Goal: Task Accomplishment & Management: Manage account settings

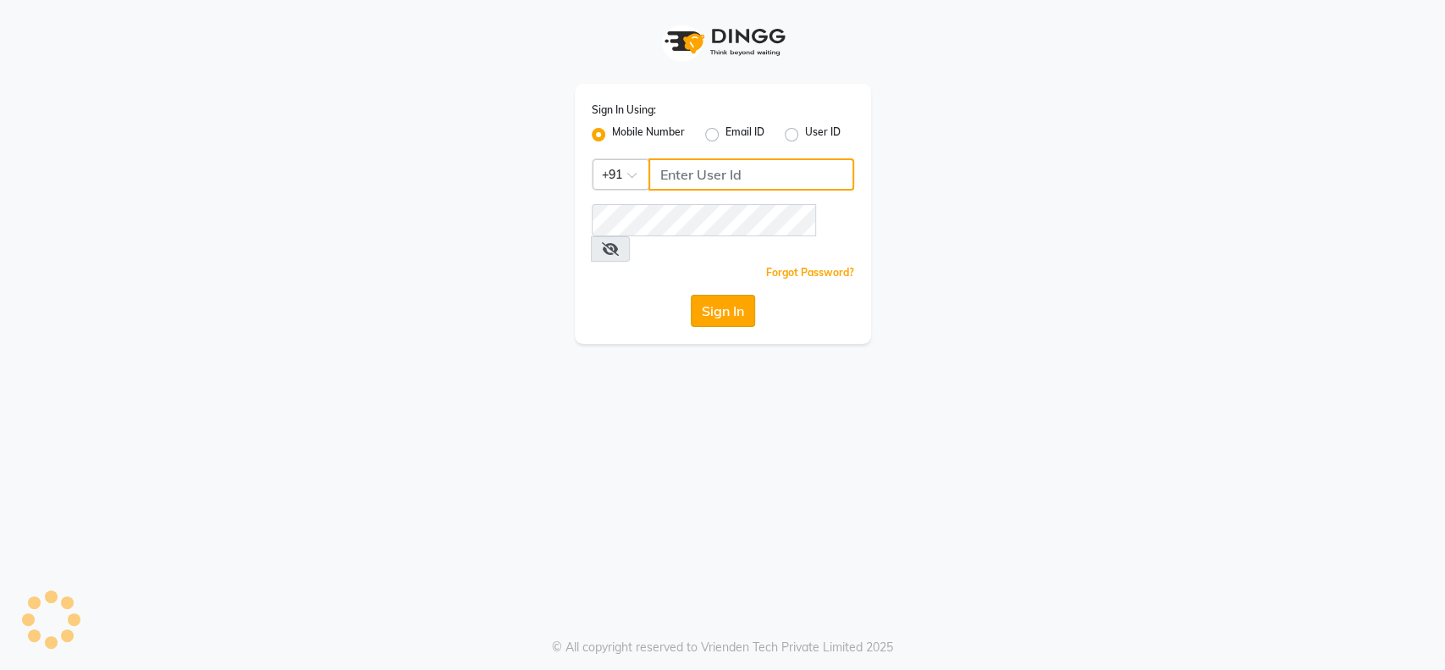
type input "9004145990"
click at [706, 295] on button "Sign In" at bounding box center [723, 311] width 64 height 32
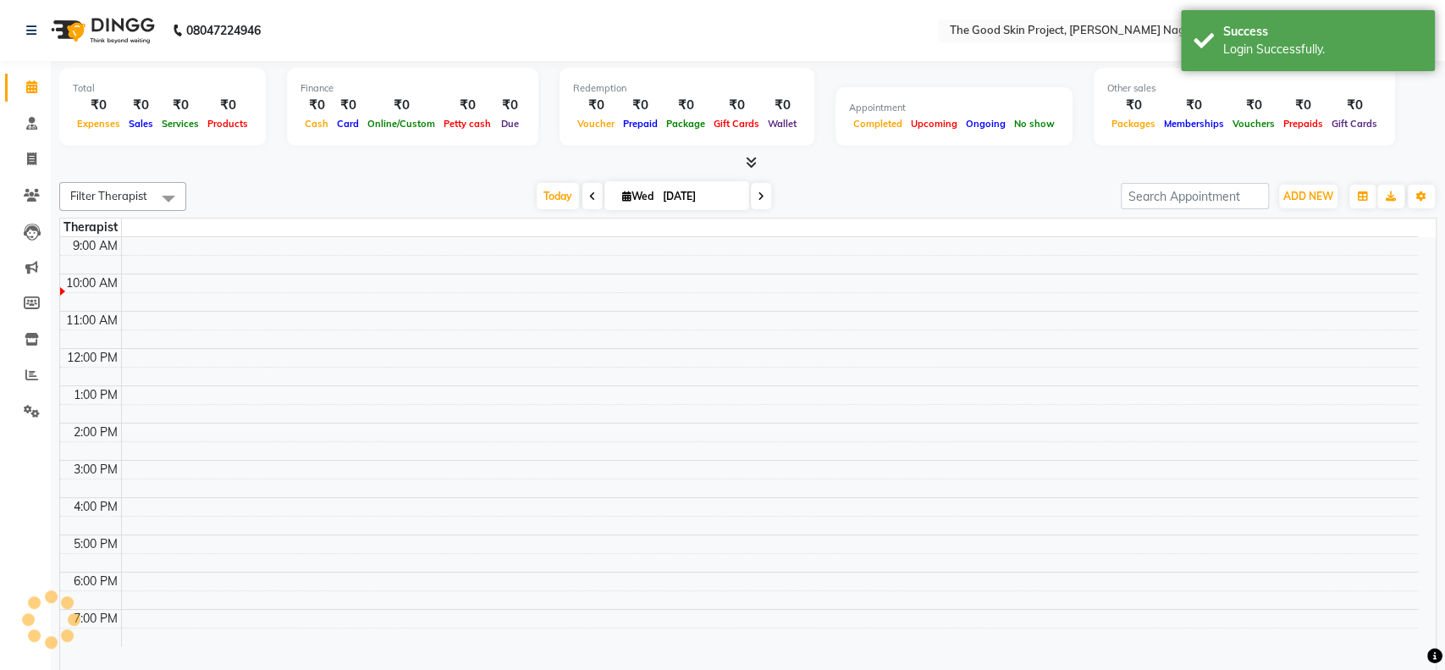
select select "en"
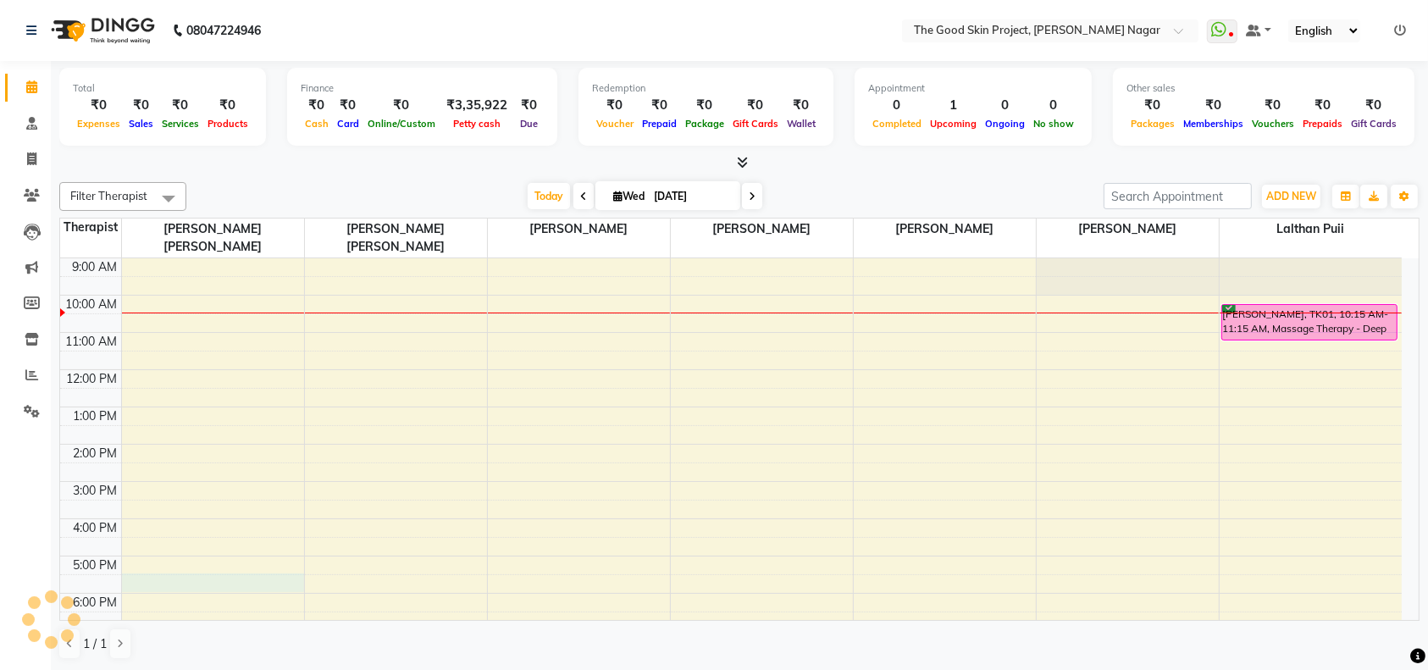
click at [184, 566] on div "9:00 AM 10:00 AM 11:00 AM 12:00 PM 1:00 PM 2:00 PM 3:00 PM 4:00 PM 5:00 PM 6:00…" at bounding box center [730, 462] width 1341 height 409
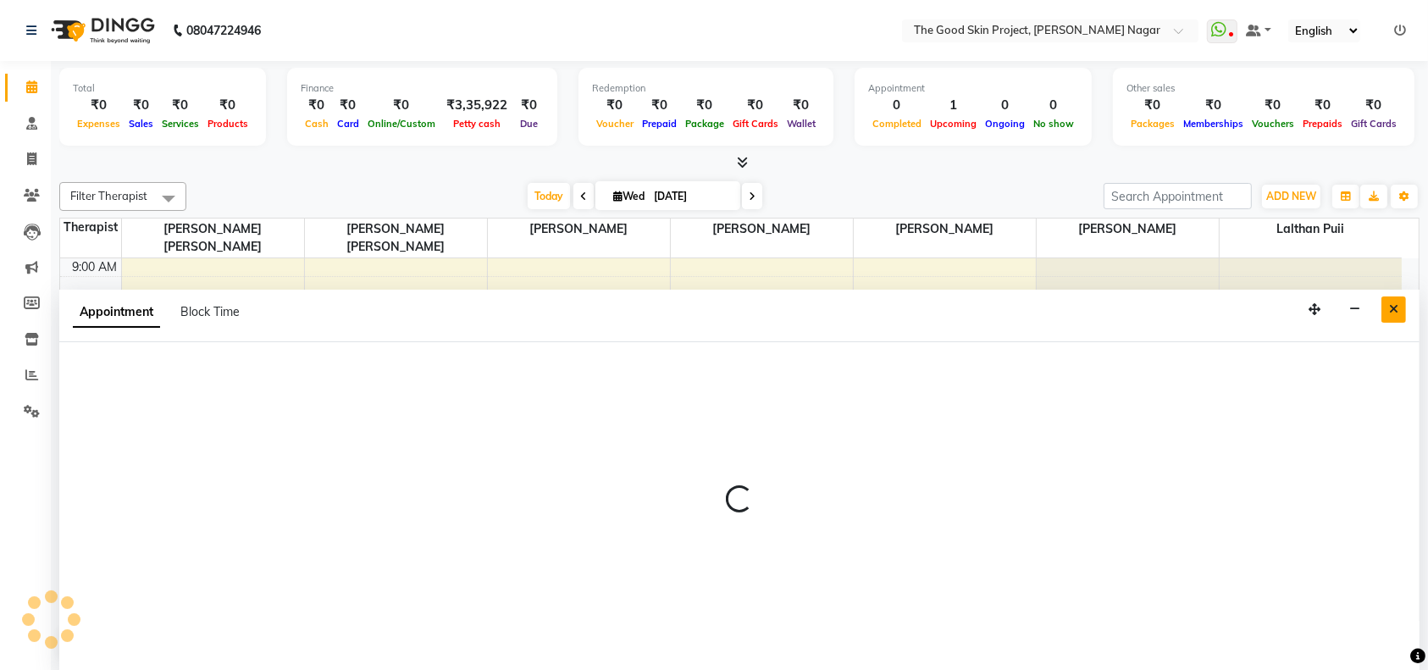
click at [1395, 300] on button "Close" at bounding box center [1393, 309] width 25 height 26
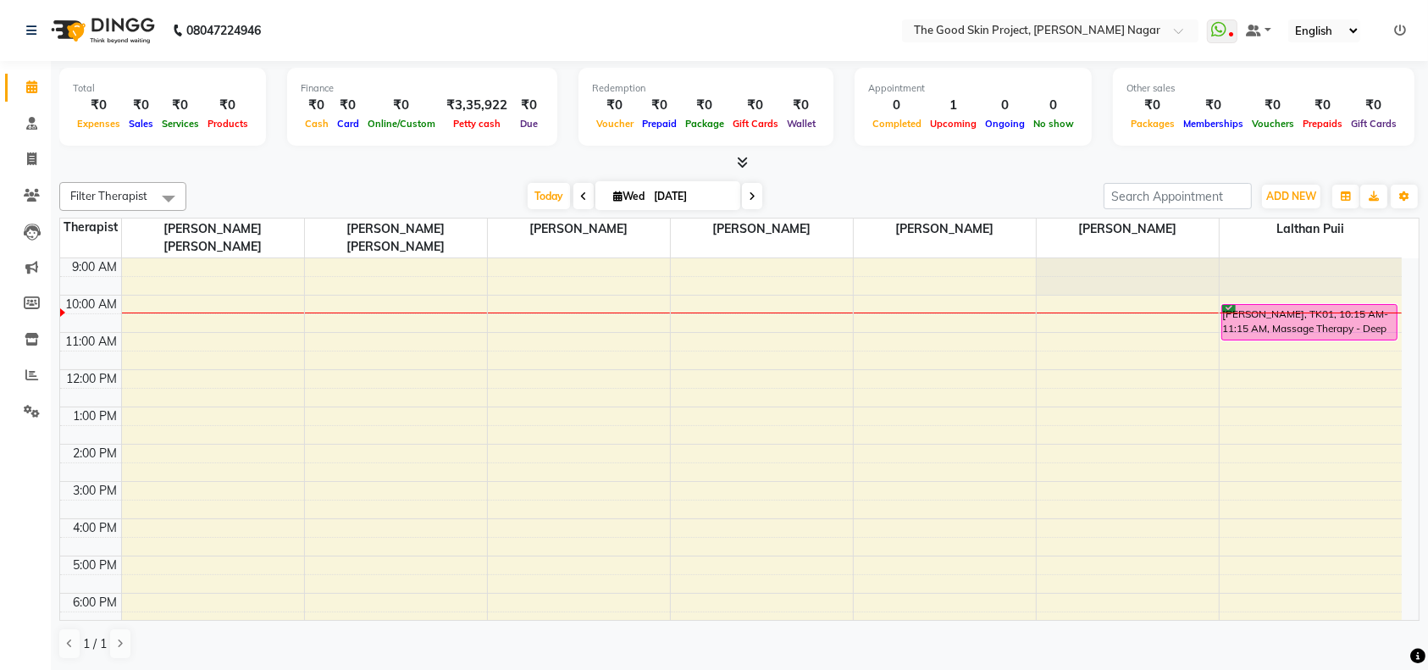
click at [178, 562] on div "9:00 AM 10:00 AM 11:00 AM 12:00 PM 1:00 PM 2:00 PM 3:00 PM 4:00 PM 5:00 PM 6:00…" at bounding box center [730, 462] width 1341 height 409
select select "45878"
select select "tentative"
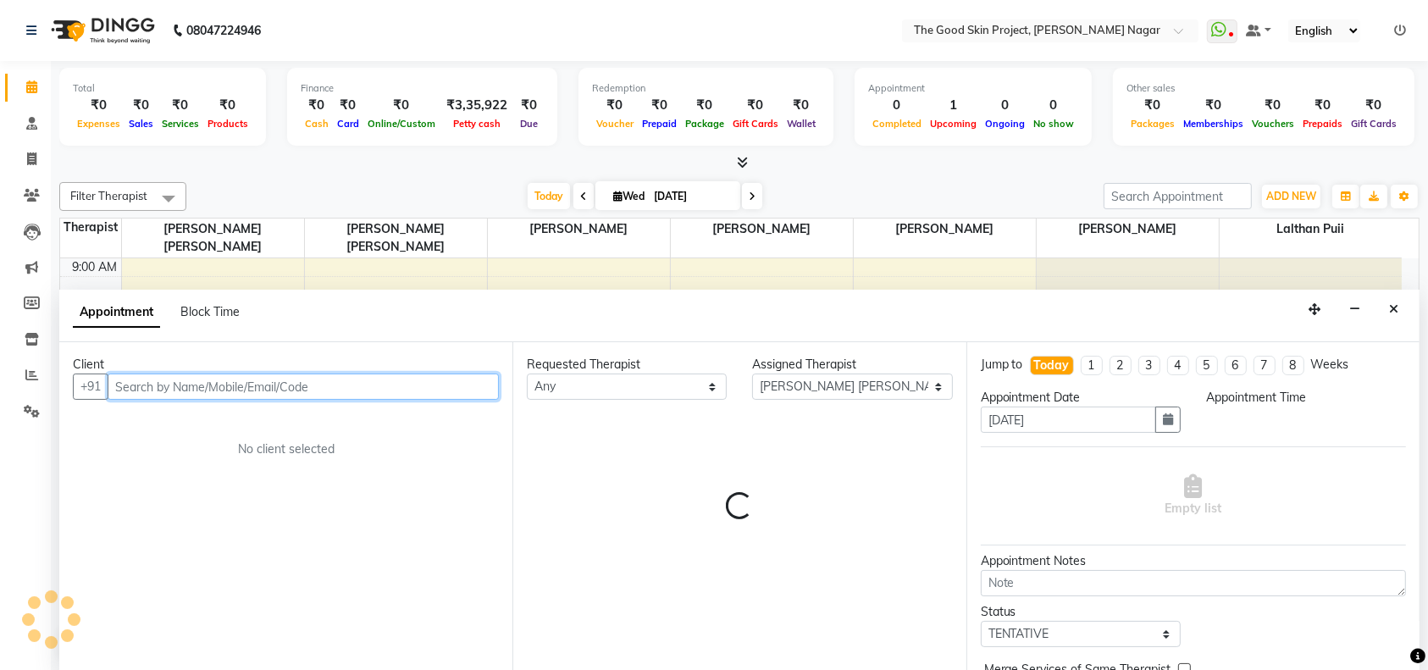
select select "1050"
click at [289, 383] on input "text" at bounding box center [303, 386] width 391 height 26
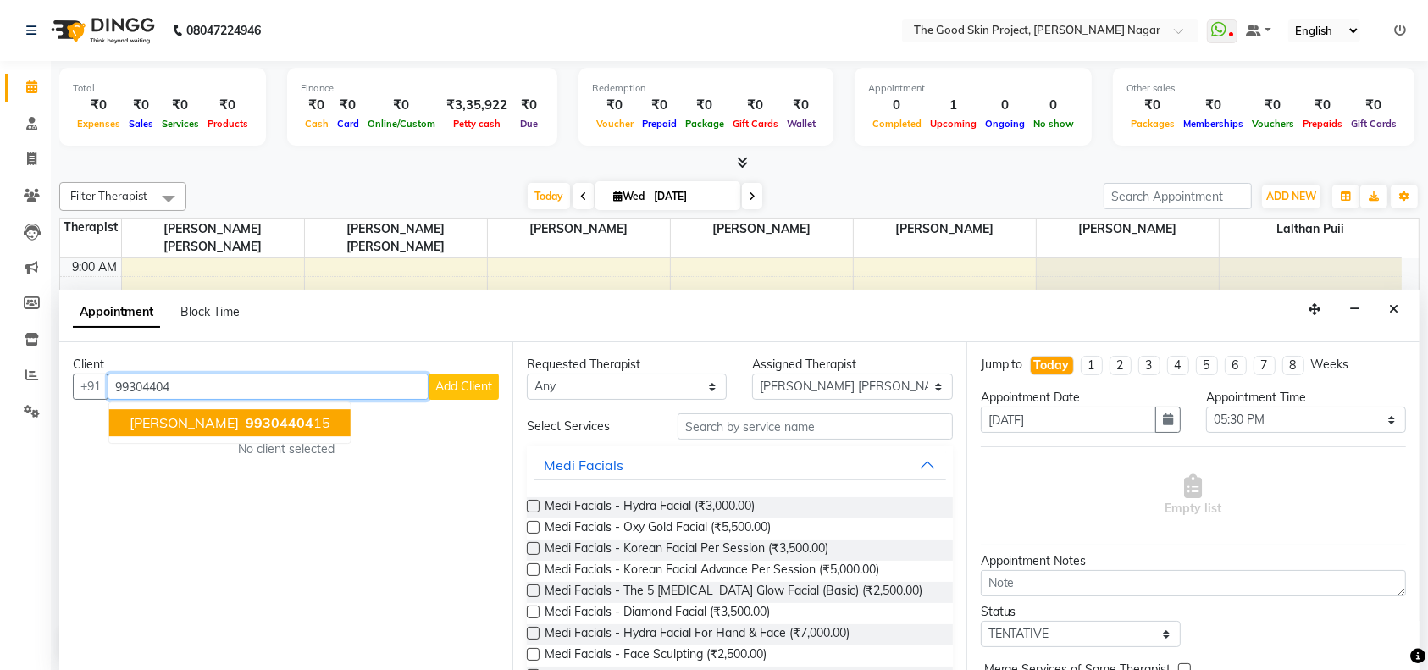
click at [289, 417] on span "99304404" at bounding box center [280, 423] width 68 height 17
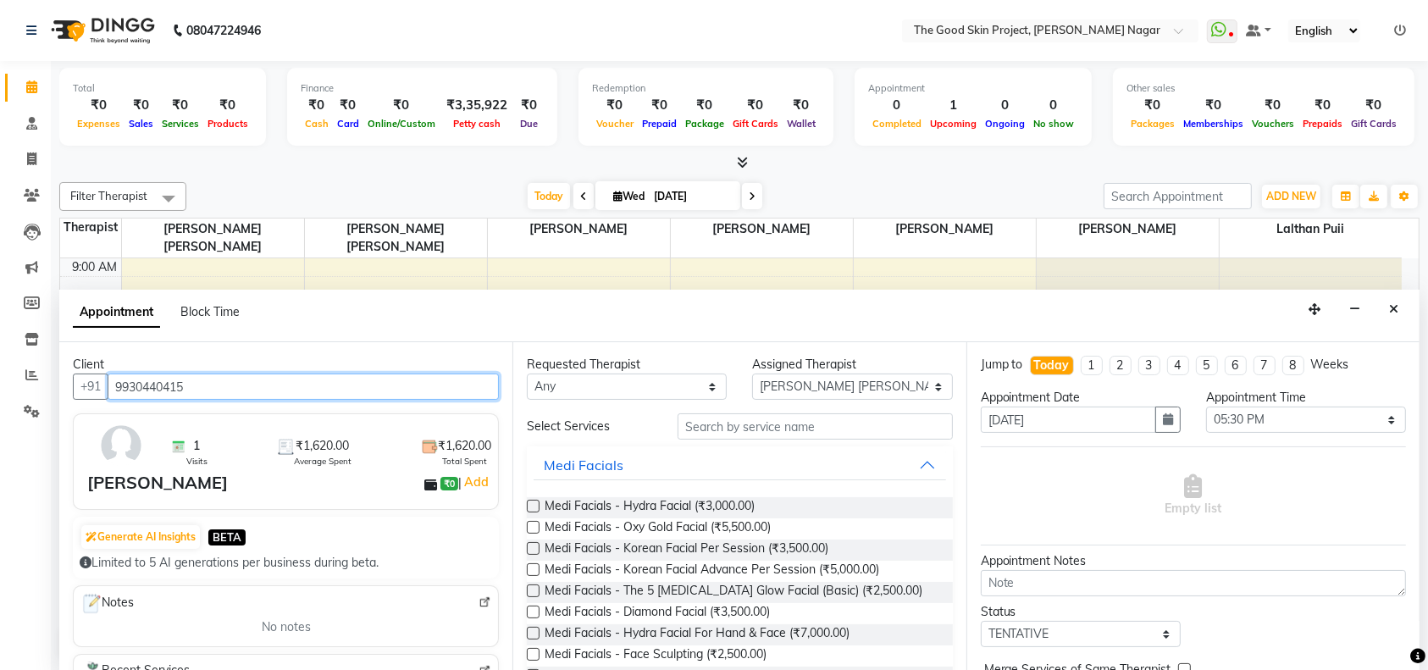
scroll to position [113, 0]
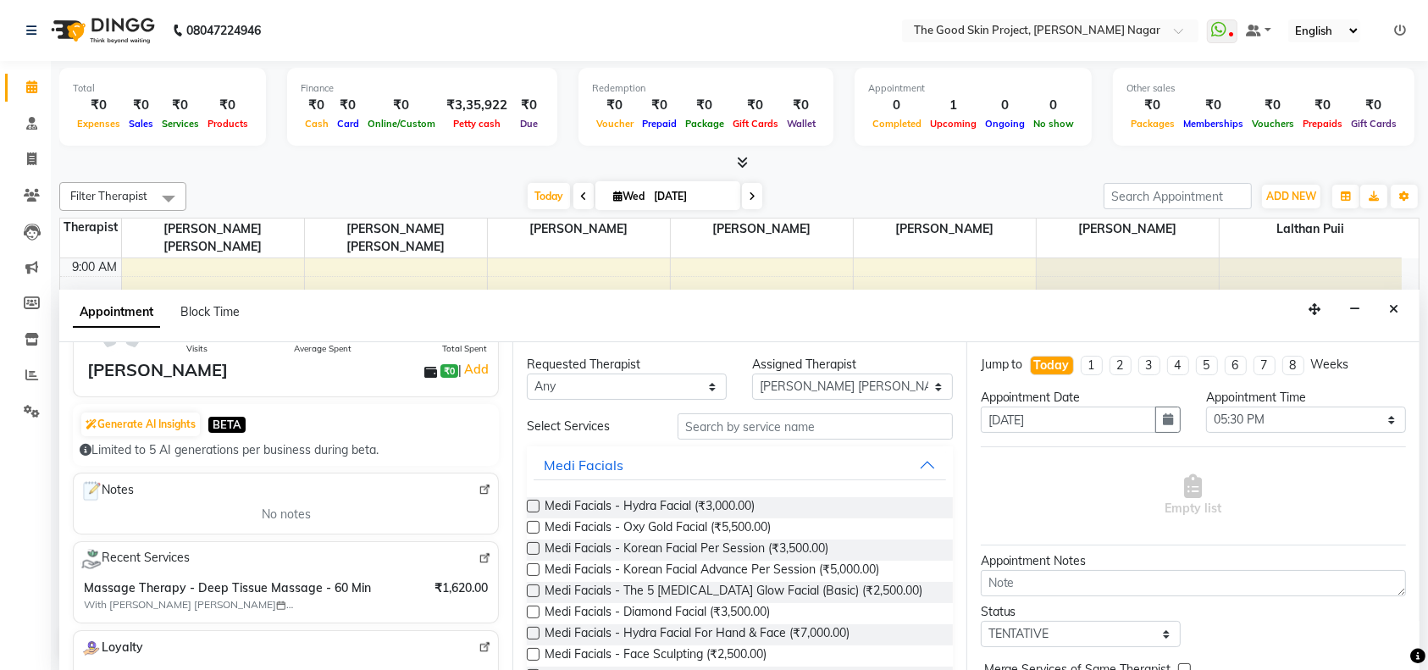
type input "9930440415"
click at [765, 431] on input "text" at bounding box center [814, 426] width 275 height 26
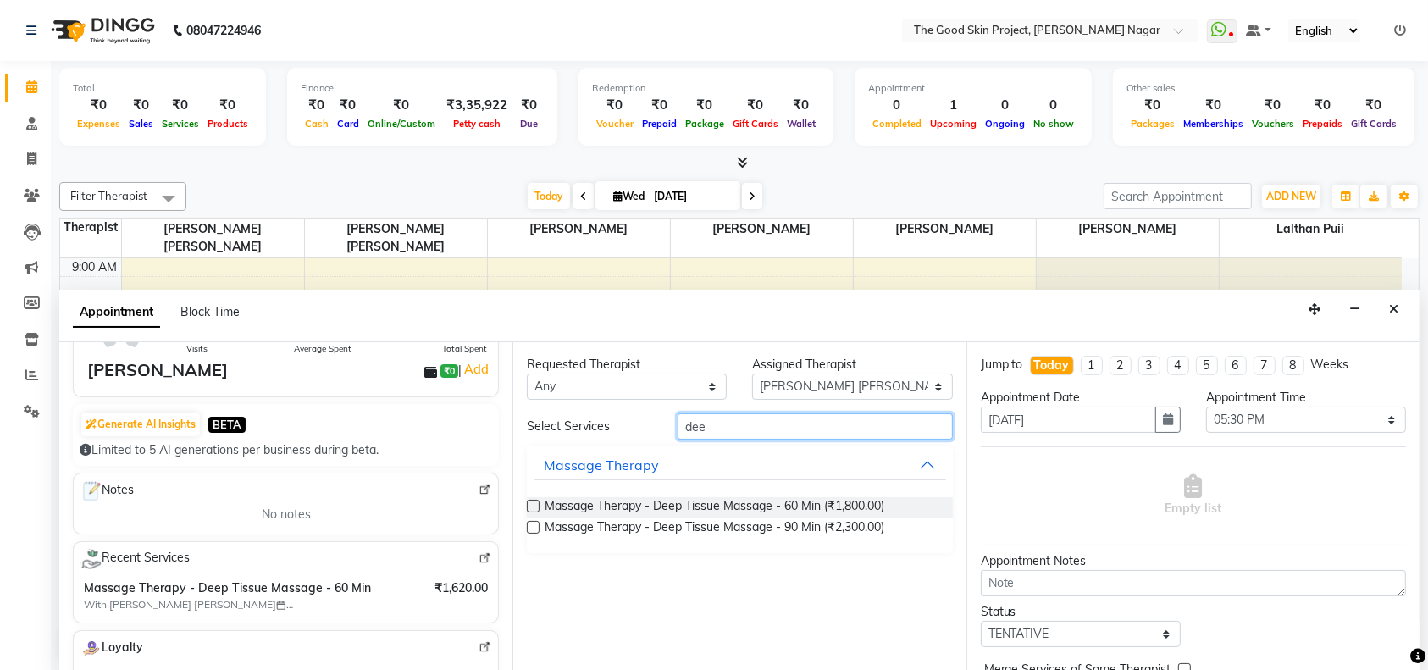
type input "dee"
drag, startPoint x: 537, startPoint y: 505, endPoint x: 920, endPoint y: 487, distance: 384.0
click at [536, 505] on label at bounding box center [533, 506] width 13 height 13
click at [536, 505] on input "checkbox" at bounding box center [532, 507] width 11 height 11
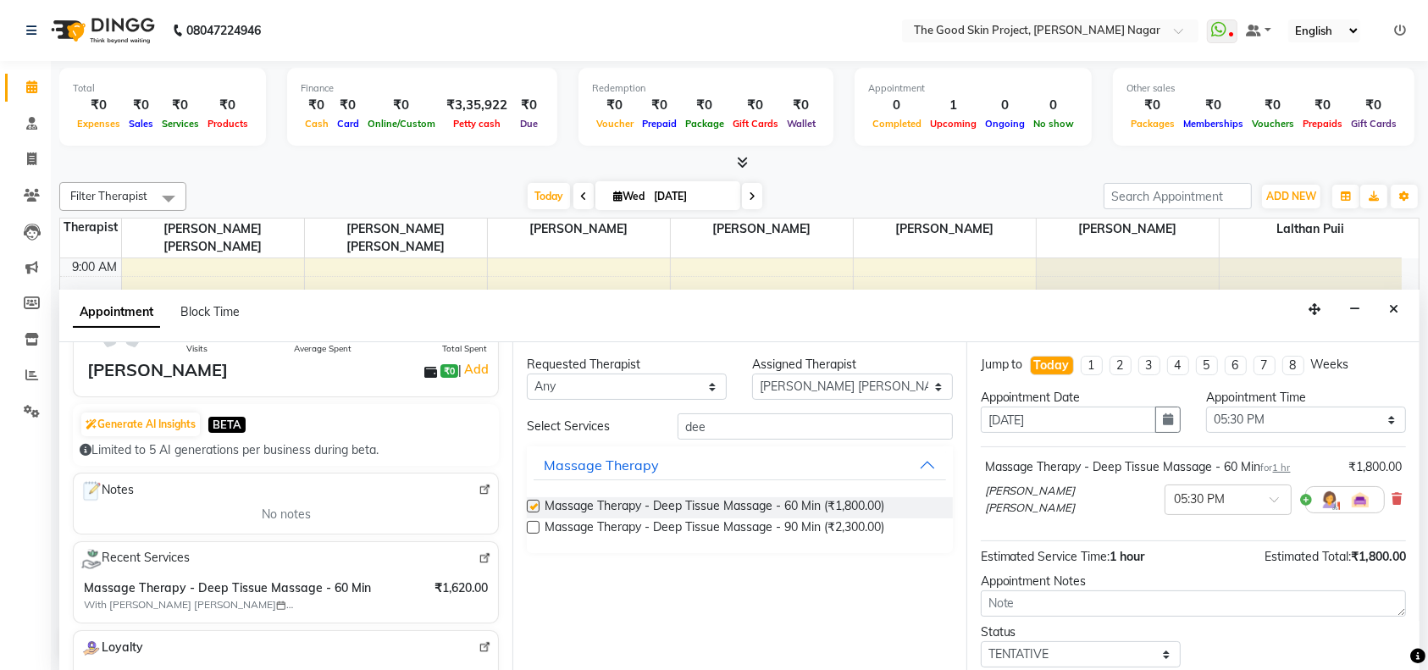
checkbox input "false"
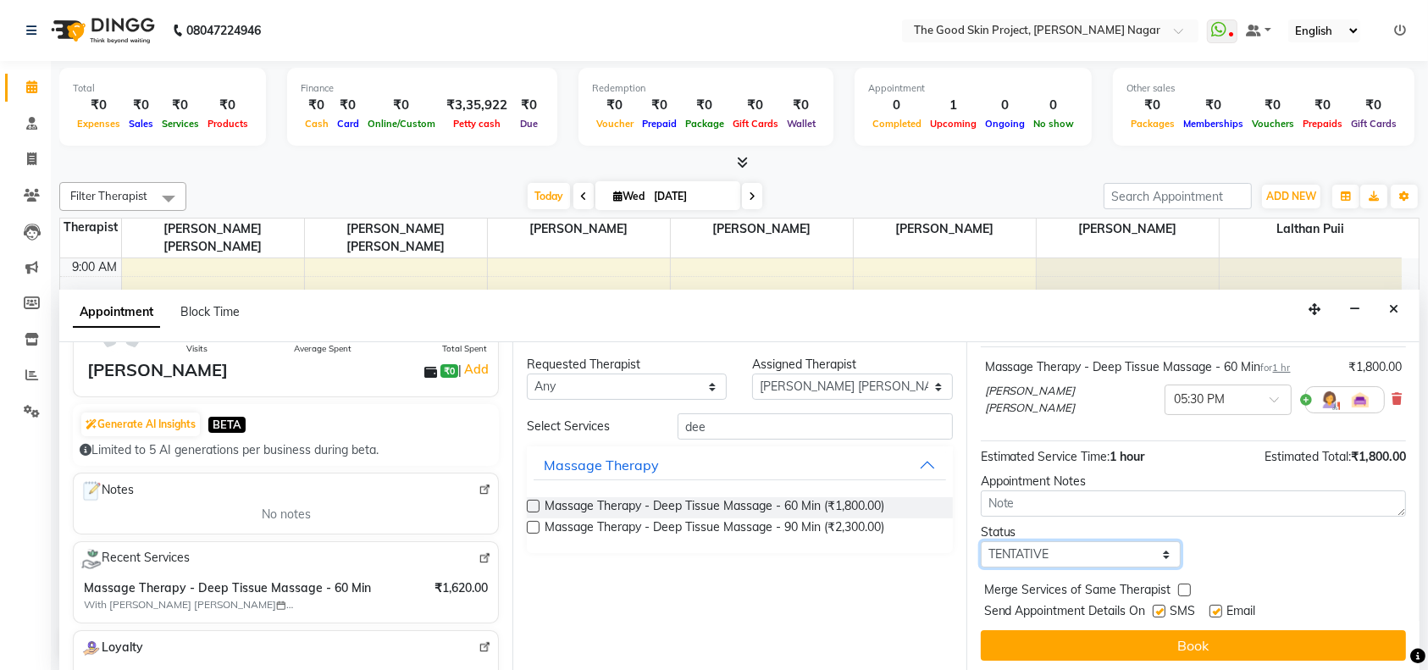
click at [1158, 552] on select "Select TENTATIVE CONFIRM CHECK-IN UPCOMING" at bounding box center [1081, 554] width 200 height 26
select select "confirm booking"
click at [981, 541] on select "Select TENTATIVE CONFIRM CHECK-IN UPCOMING" at bounding box center [1081, 554] width 200 height 26
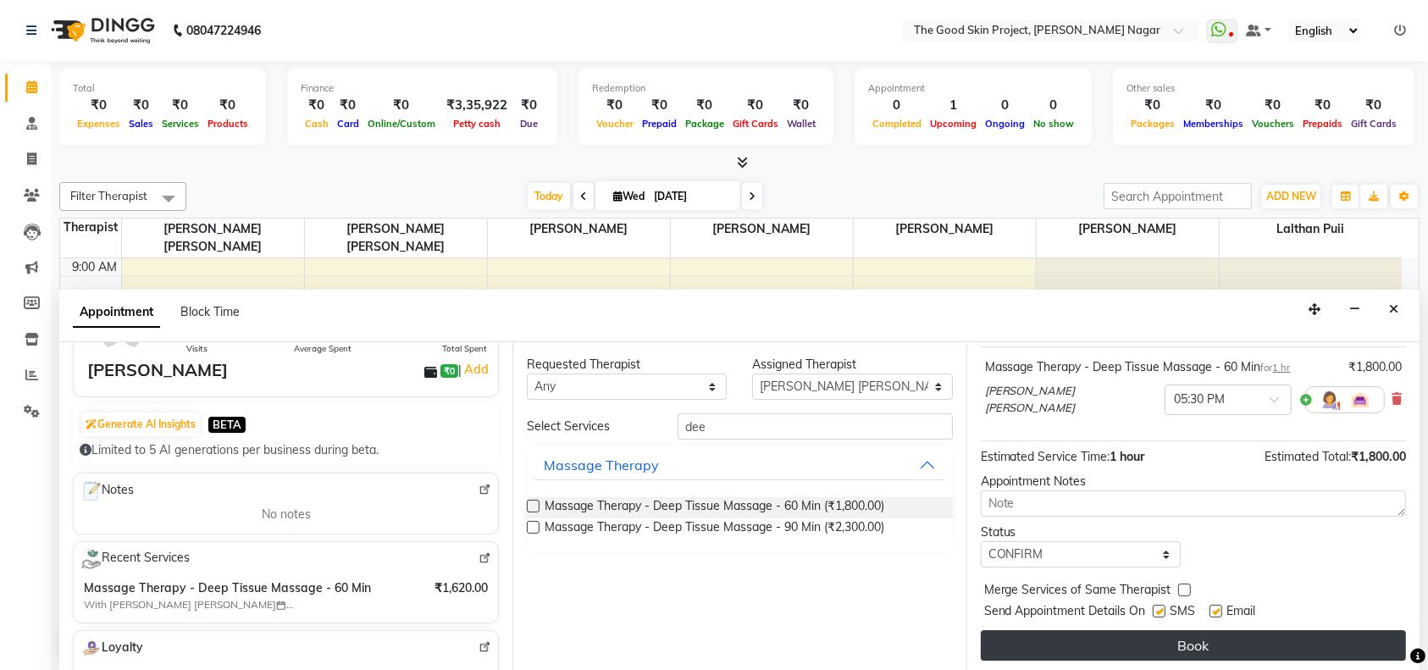
click at [1185, 631] on button "Book" at bounding box center [1193, 645] width 425 height 30
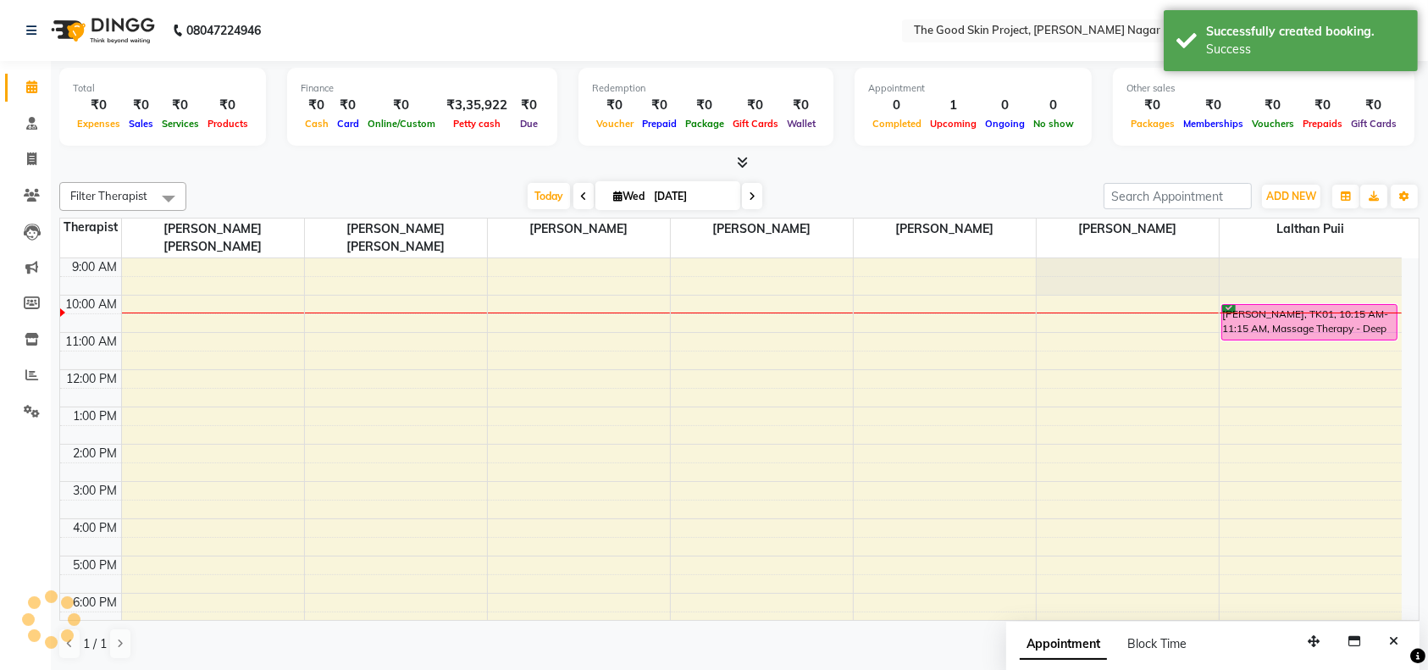
scroll to position [0, 0]
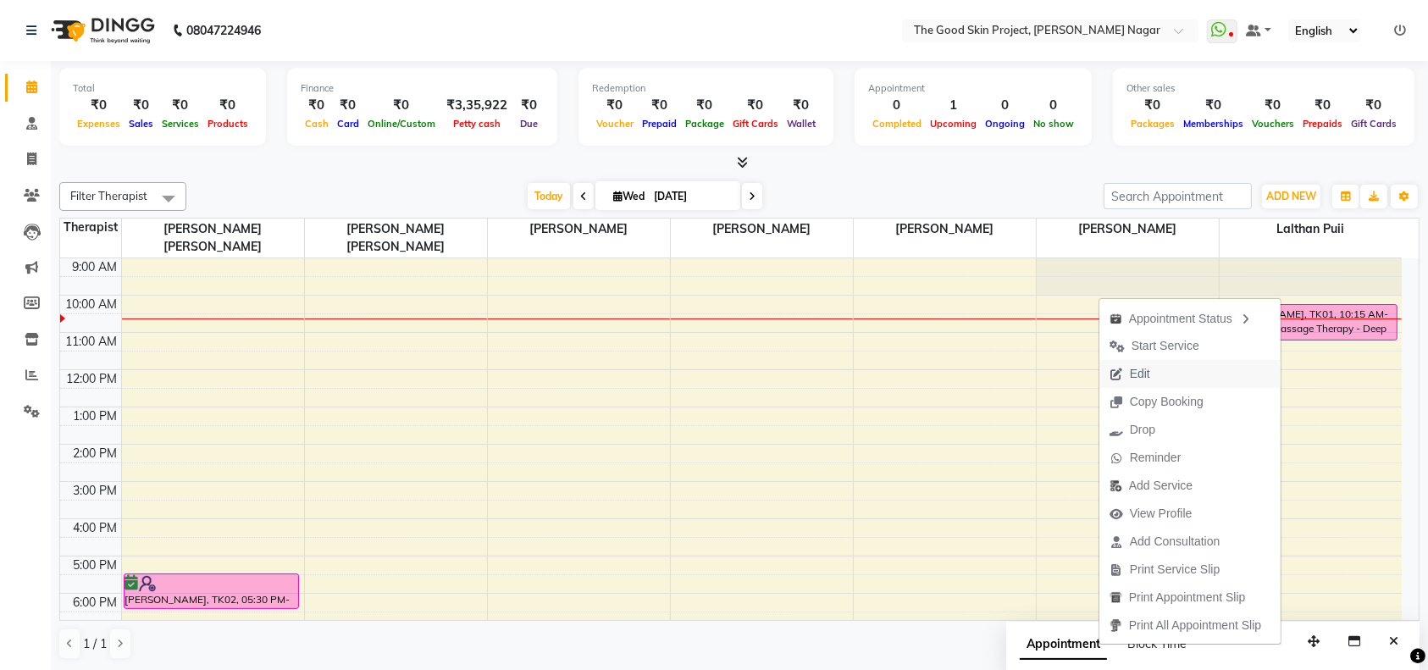
click at [1137, 374] on span "Edit" at bounding box center [1140, 374] width 20 height 18
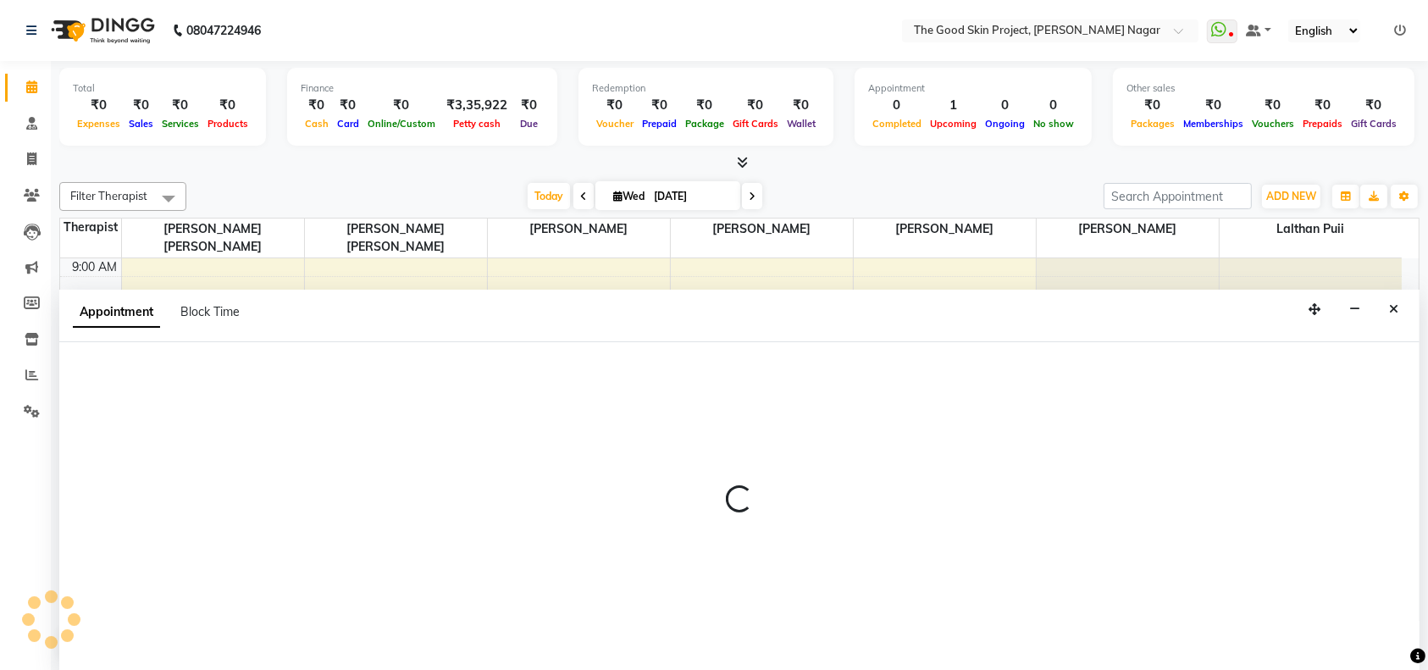
select select "tentative"
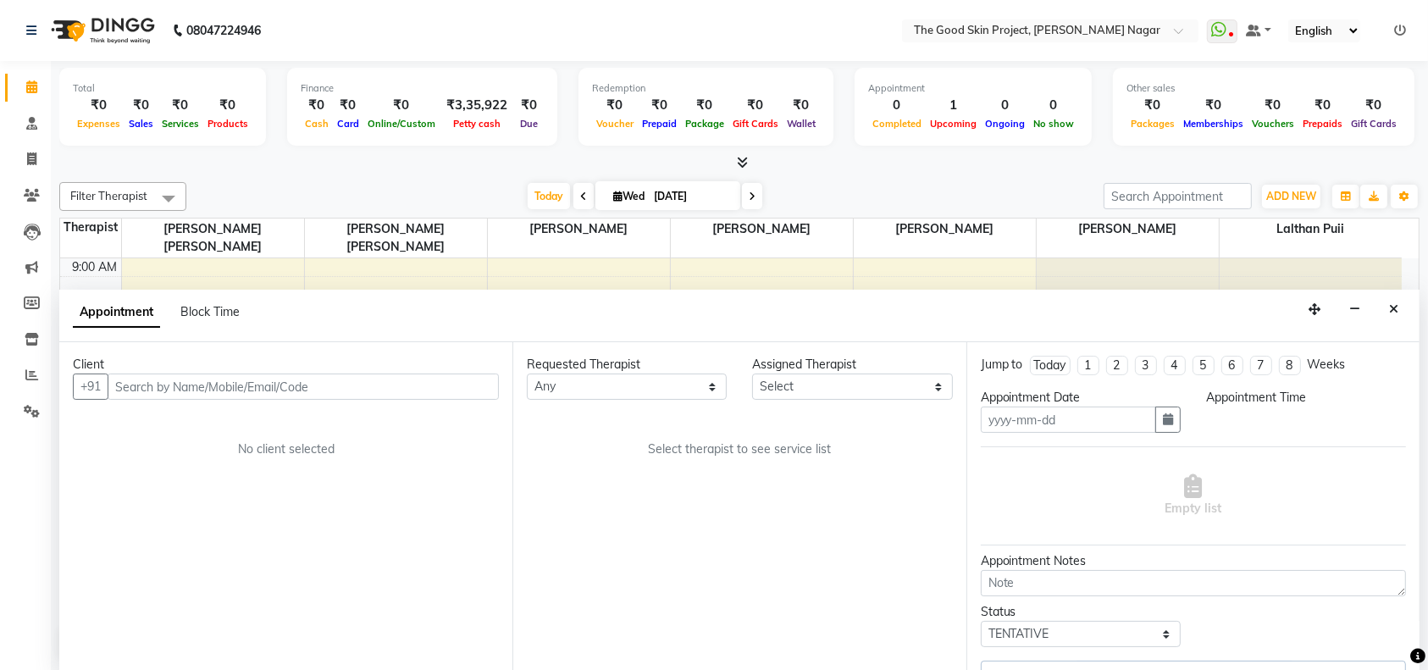
type input "[DATE]"
select select "confirm booking"
select select "615"
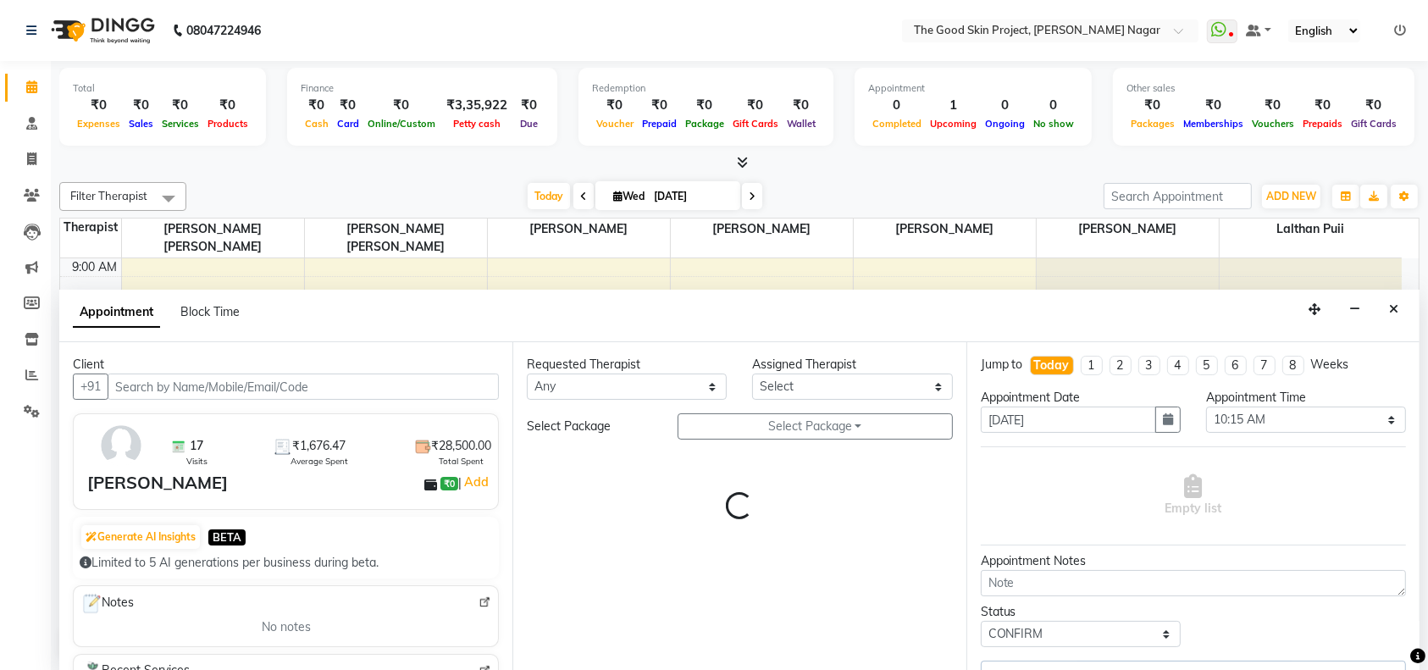
select select "69127"
select select "588"
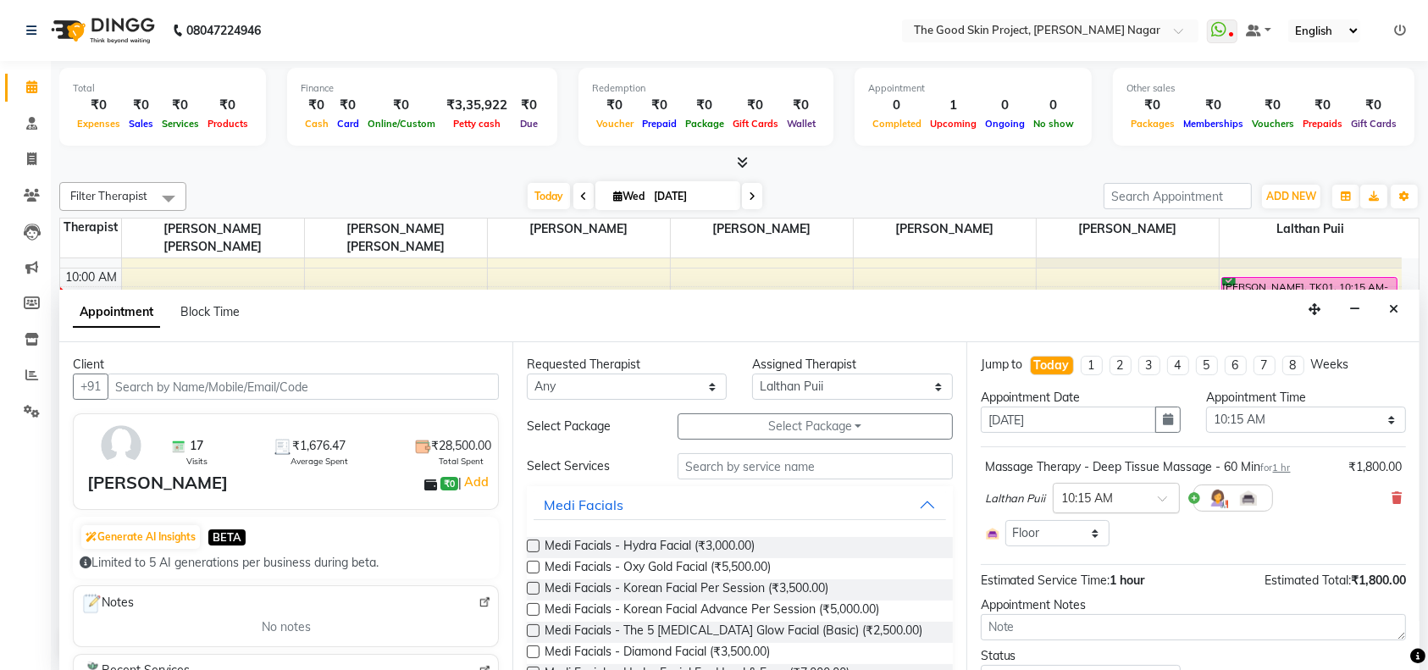
click at [1158, 495] on span at bounding box center [1168, 504] width 21 height 18
click at [1088, 626] on div "10:45 AM" at bounding box center [1115, 622] width 125 height 31
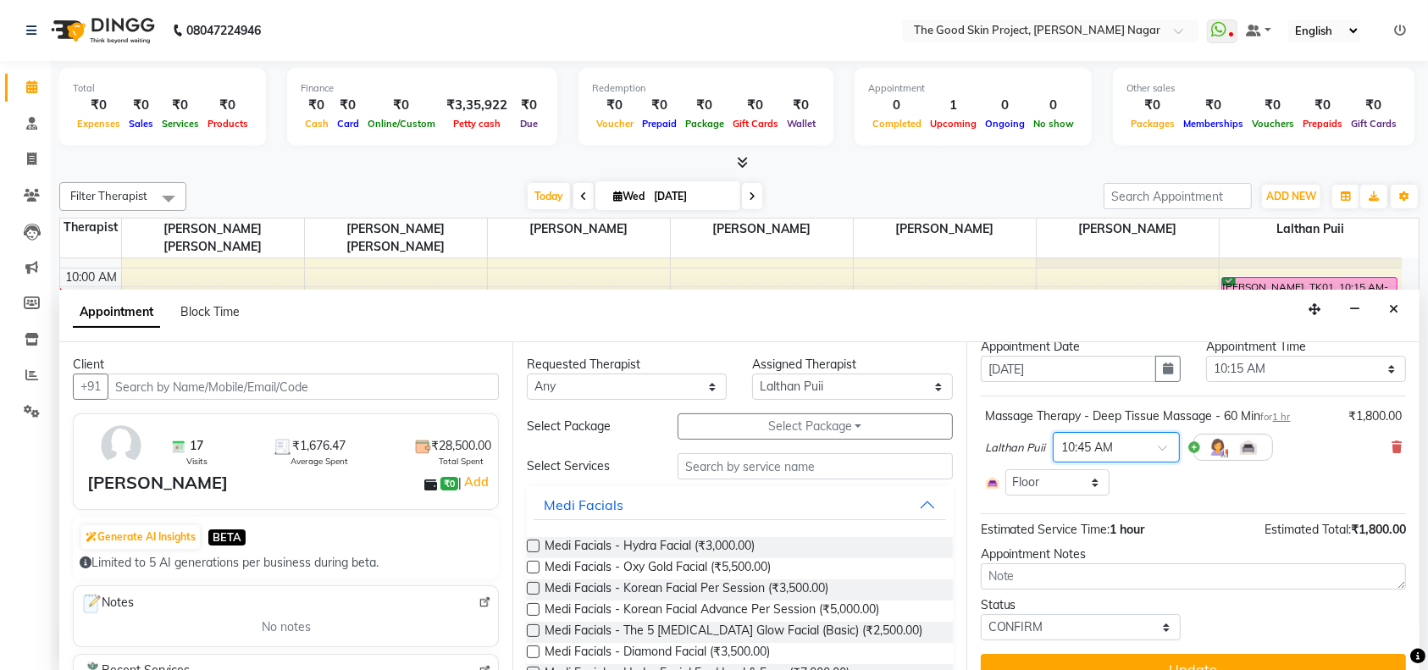
scroll to position [77, 0]
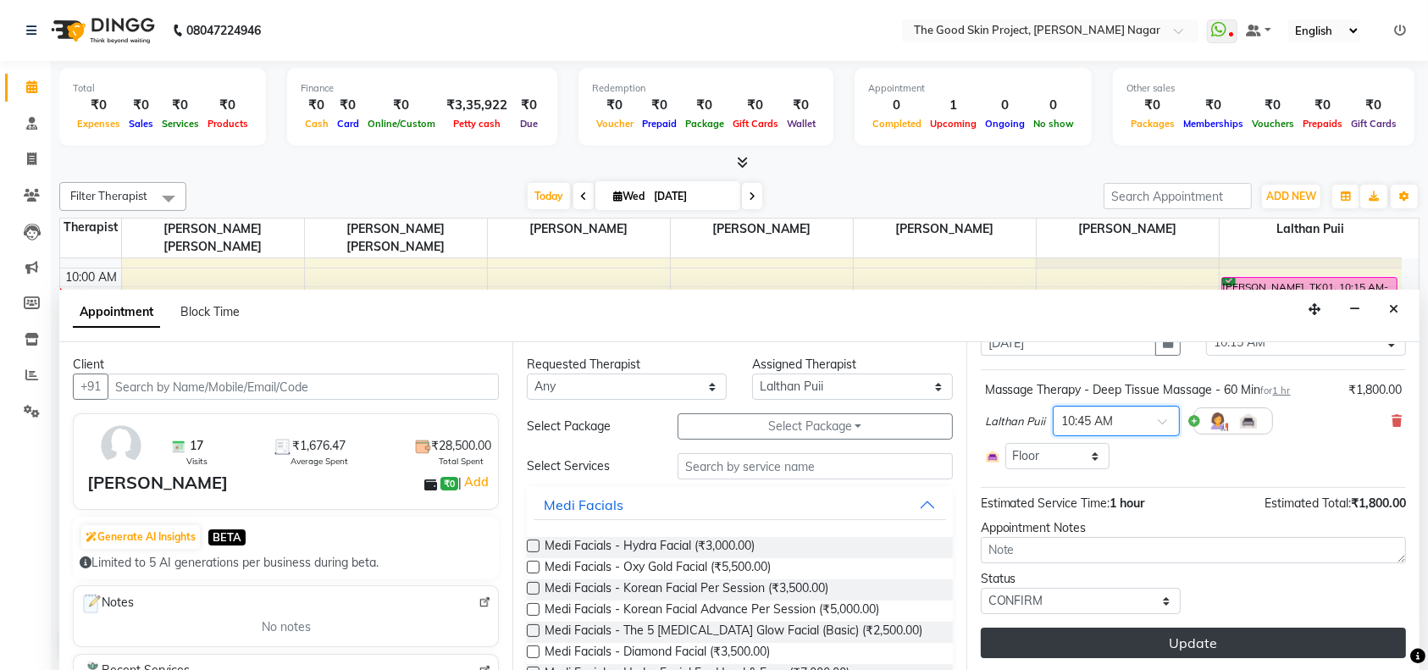
click at [1173, 631] on button "Update" at bounding box center [1193, 642] width 425 height 30
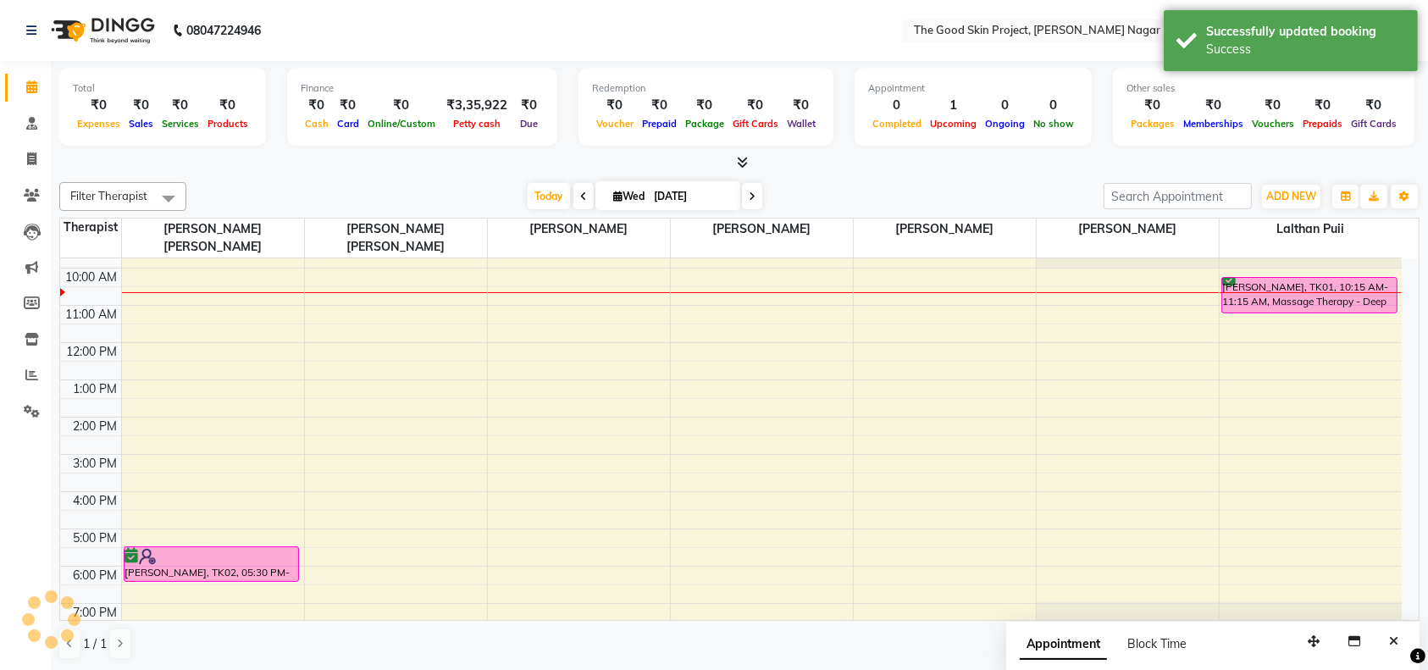
scroll to position [0, 0]
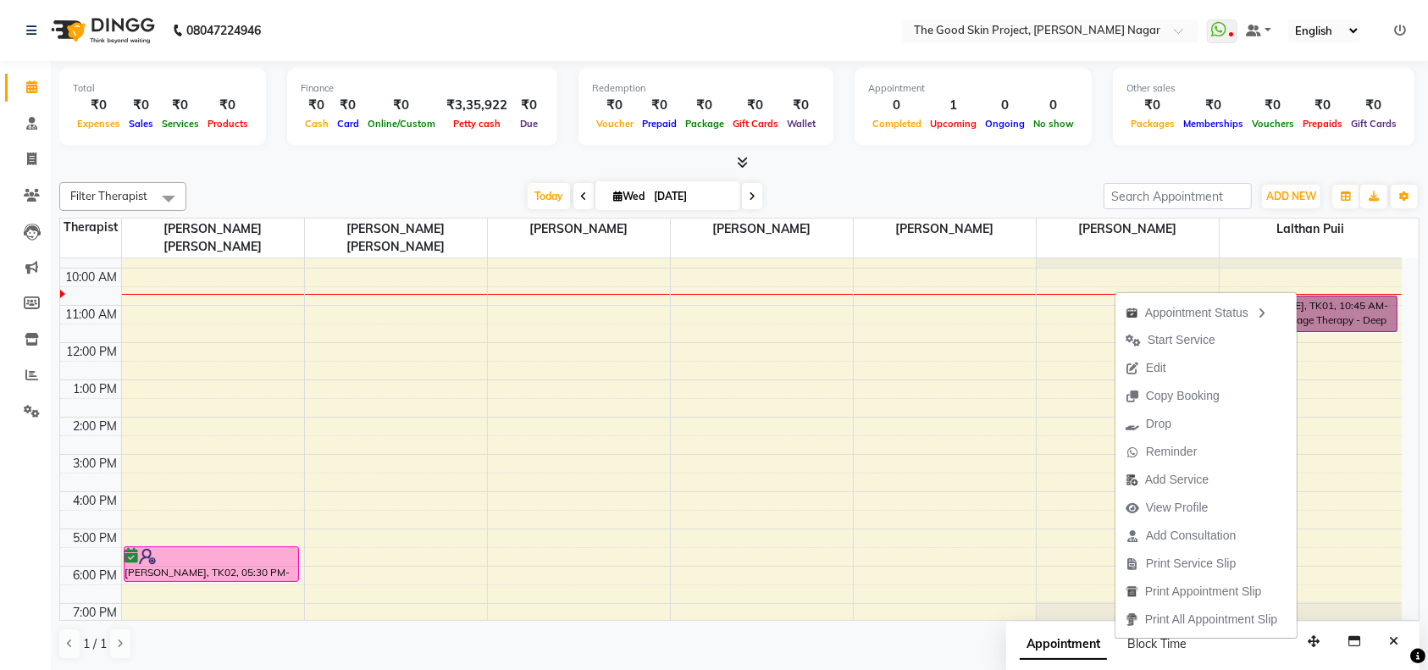
click at [1357, 423] on div "9:00 AM 10:00 AM 11:00 AM 12:00 PM 1:00 PM 2:00 PM 3:00 PM 4:00 PM 5:00 PM 6:00…" at bounding box center [730, 435] width 1341 height 409
select select "69127"
select select "tentative"
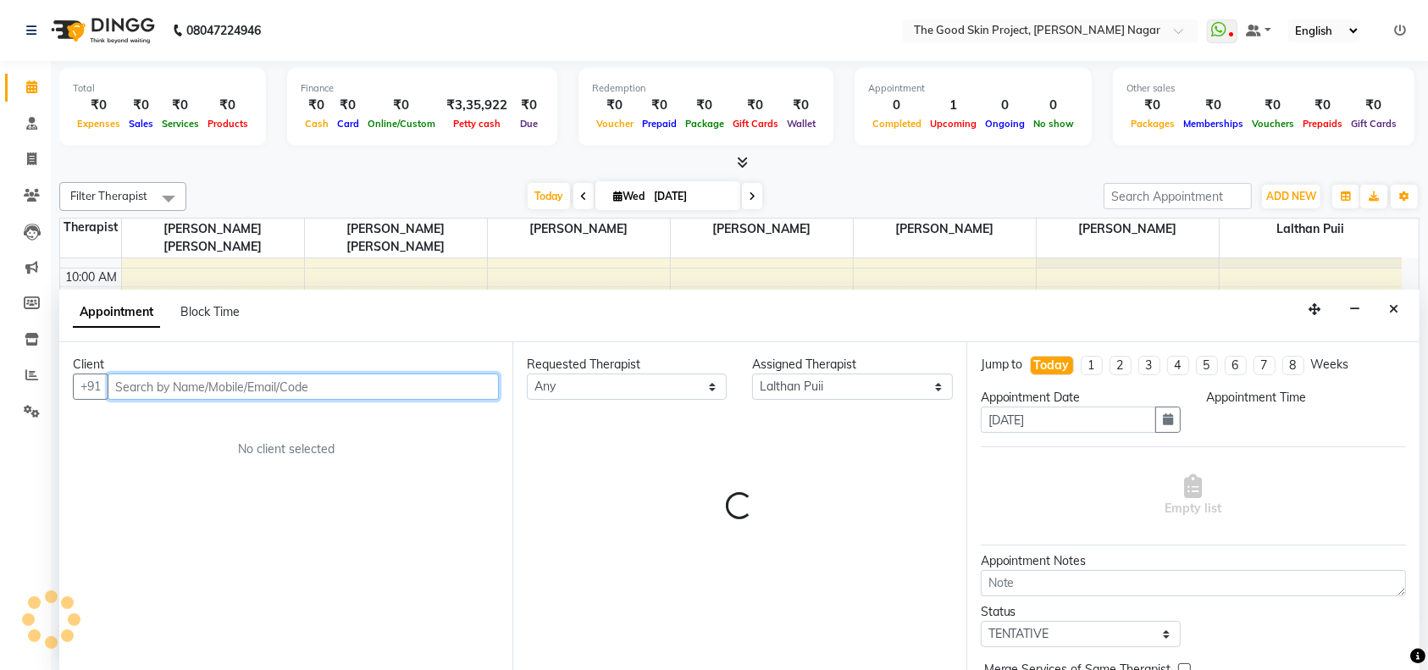
select select "870"
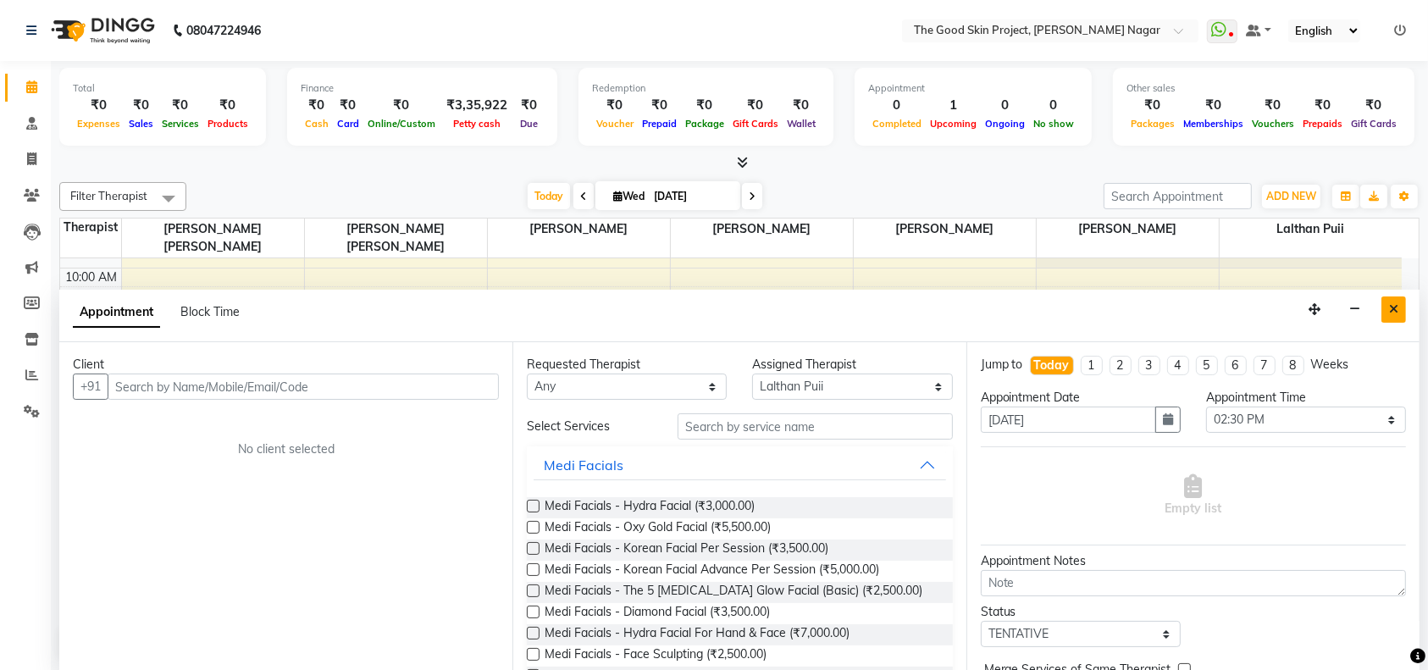
click at [1393, 300] on button "Close" at bounding box center [1393, 309] width 25 height 26
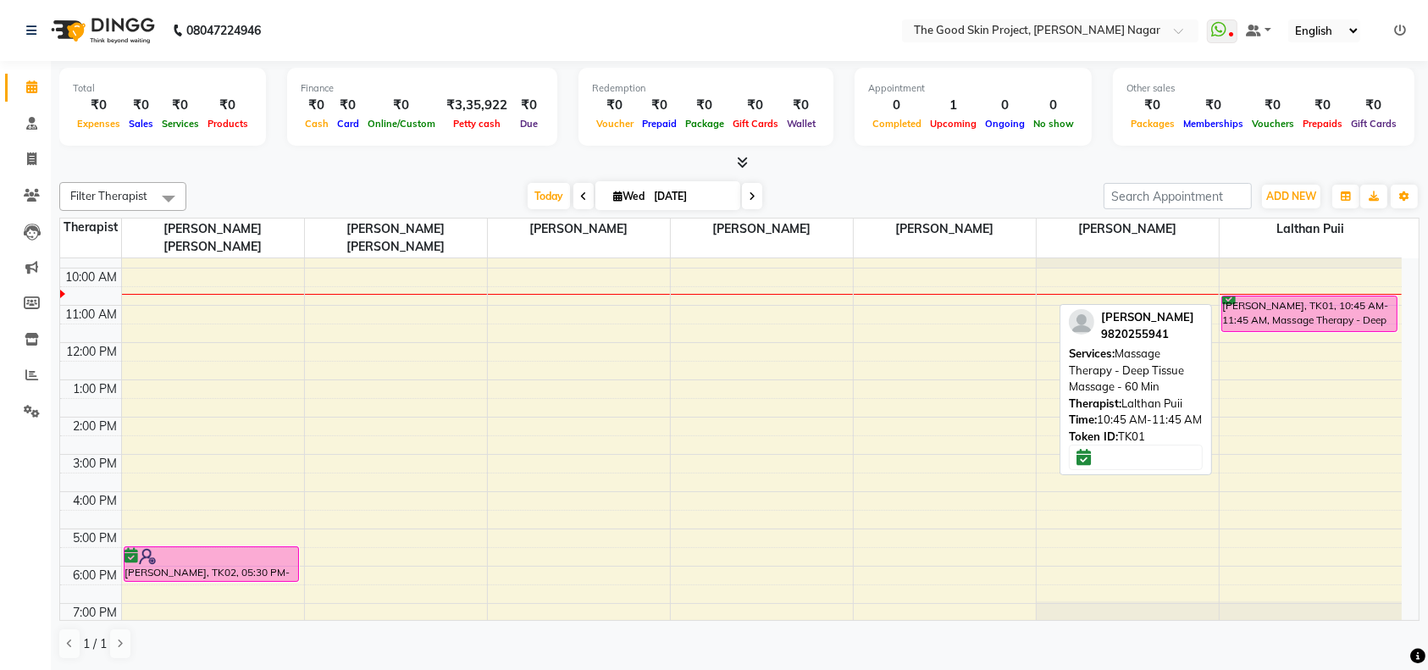
click at [1316, 298] on div "[PERSON_NAME], TK01, 10:45 AM-11:45 AM, Massage Therapy - Deep Tissue Massage -…" at bounding box center [1309, 313] width 174 height 35
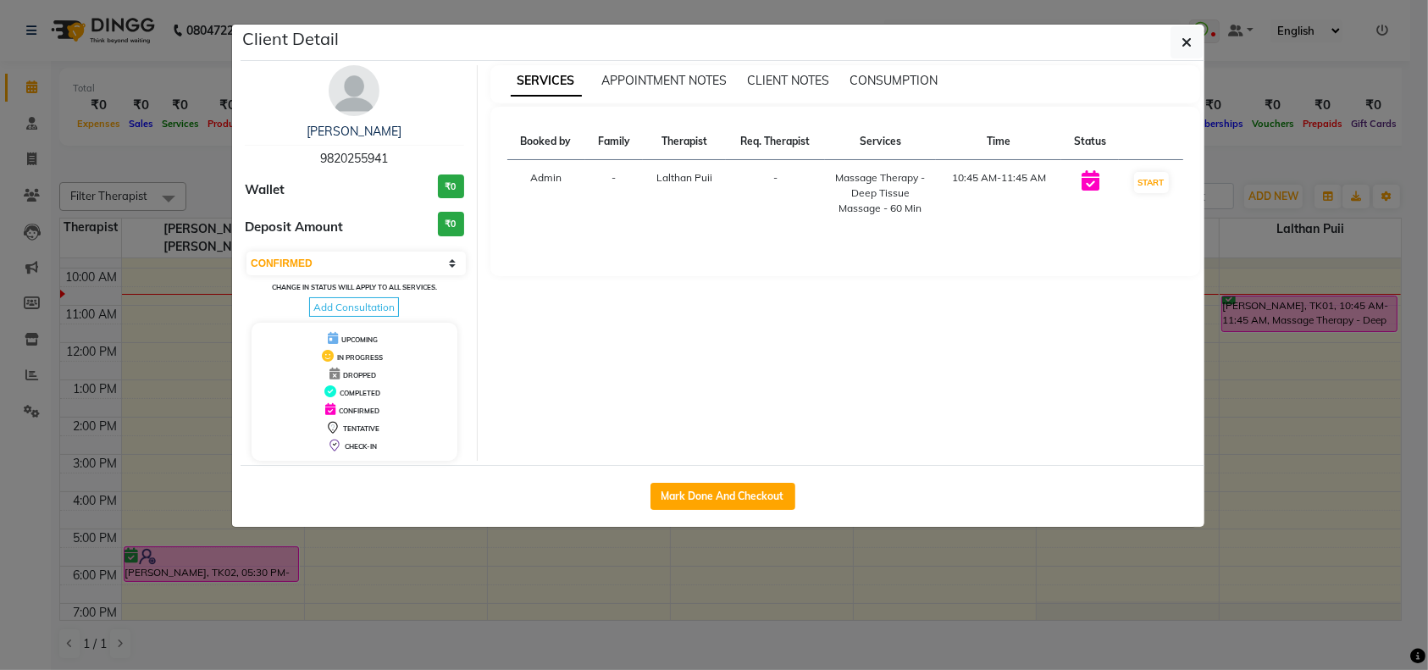
click at [1319, 295] on ngb-modal-window "Client Detail [PERSON_NAME] 9820255941 Wallet ₹0 Deposit Amount ₹0 Select IN SE…" at bounding box center [714, 335] width 1428 height 670
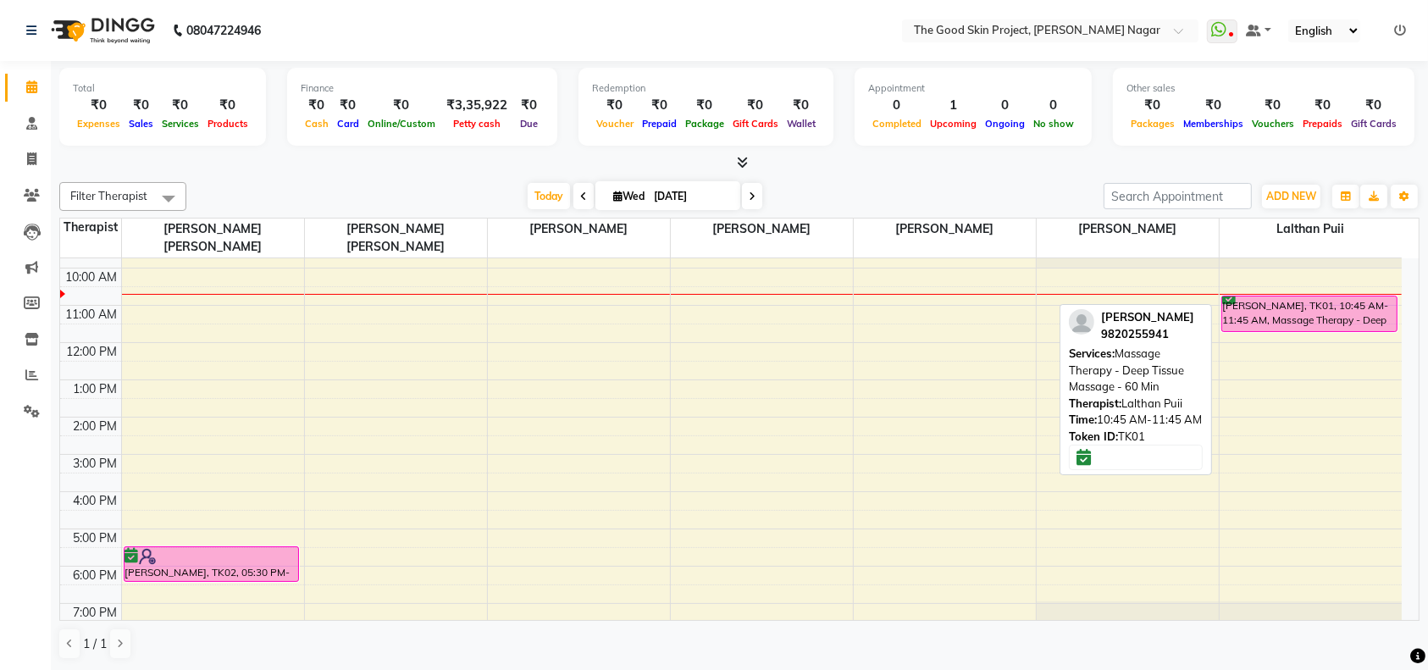
click at [1324, 296] on div "[PERSON_NAME], TK01, 10:45 AM-11:45 AM, Massage Therapy - Deep Tissue Massage -…" at bounding box center [1309, 313] width 174 height 35
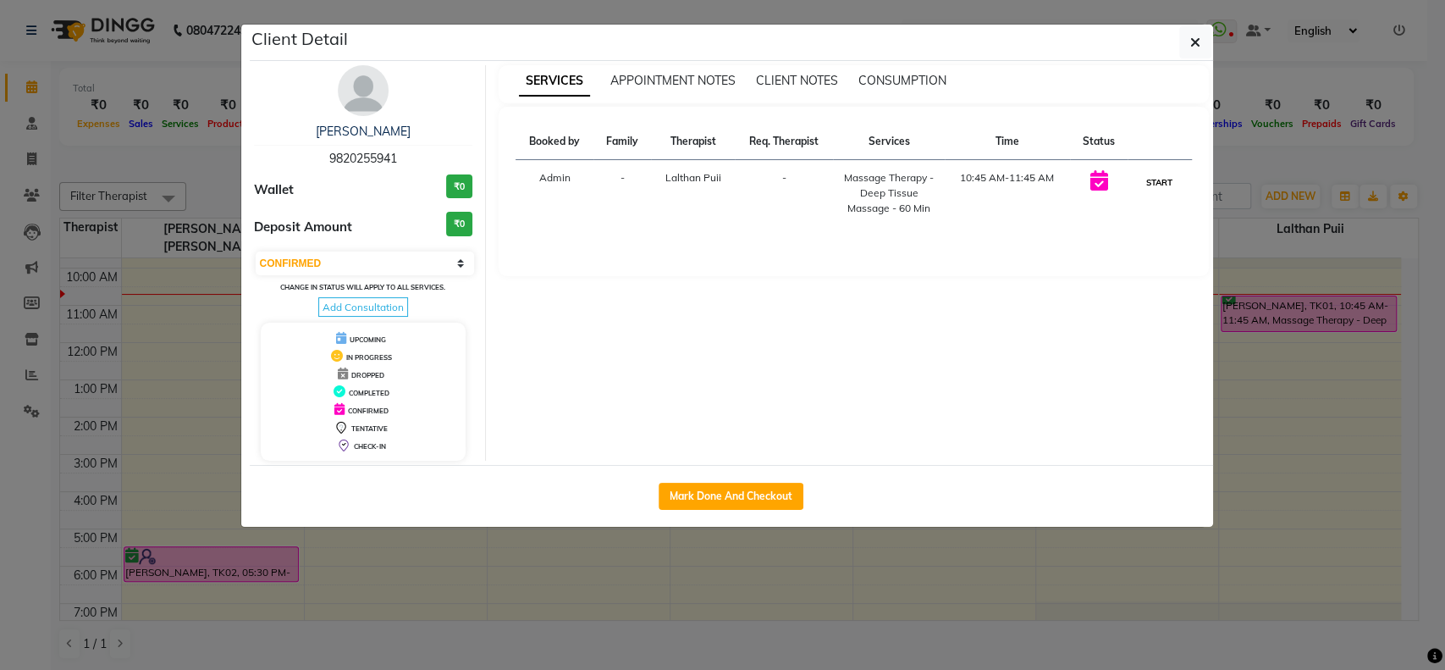
click at [1148, 181] on button "START" at bounding box center [1159, 182] width 35 height 21
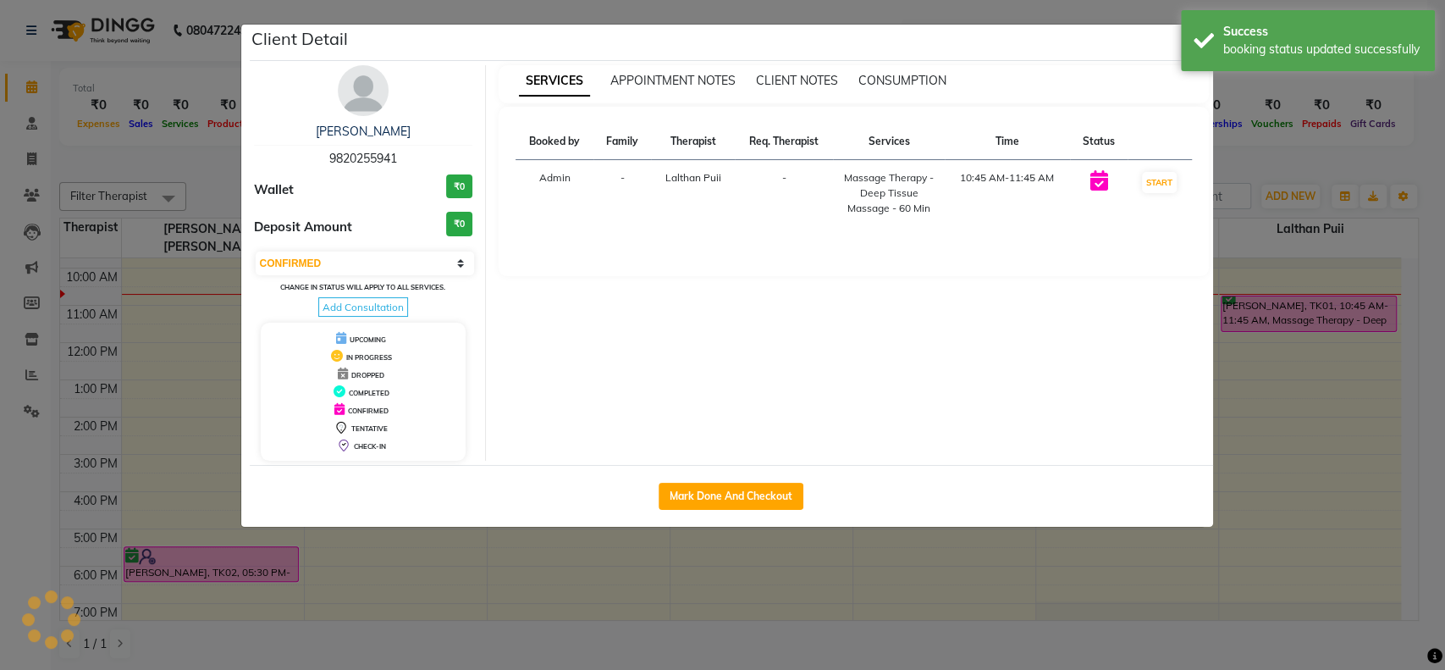
select select "1"
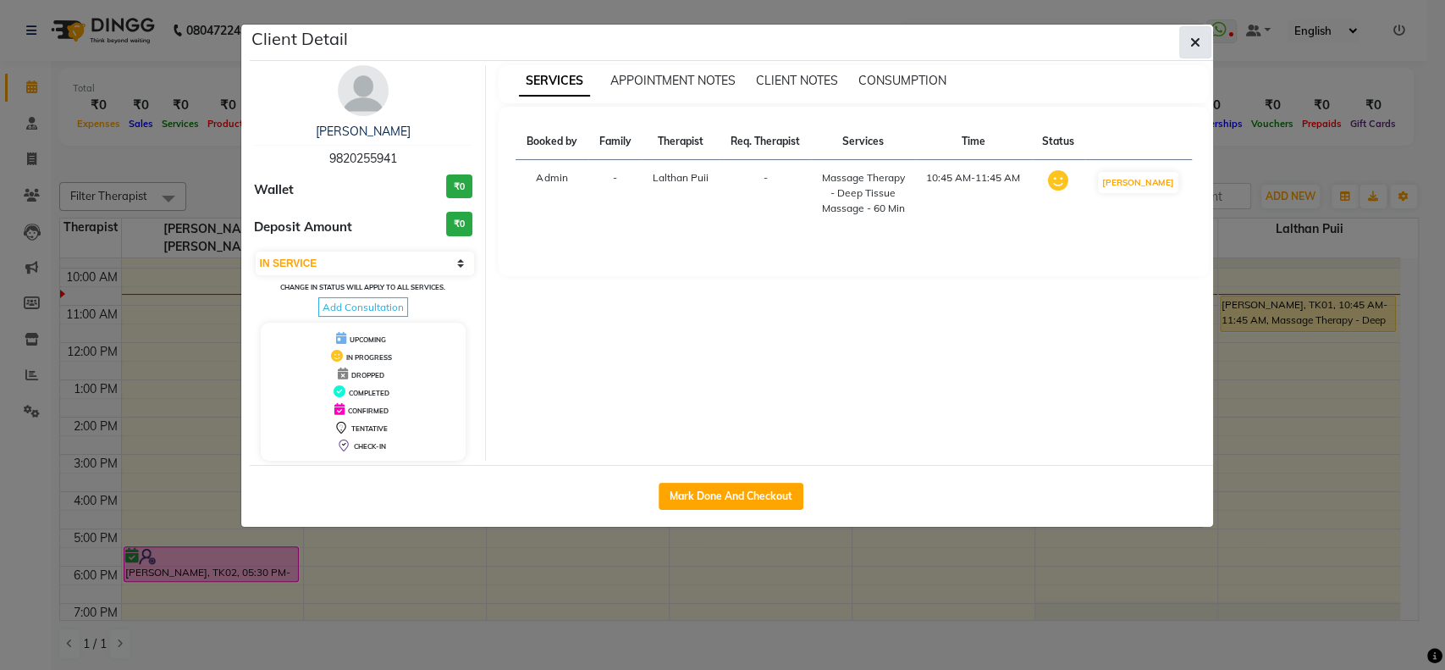
click at [1186, 41] on button "button" at bounding box center [1196, 42] width 32 height 32
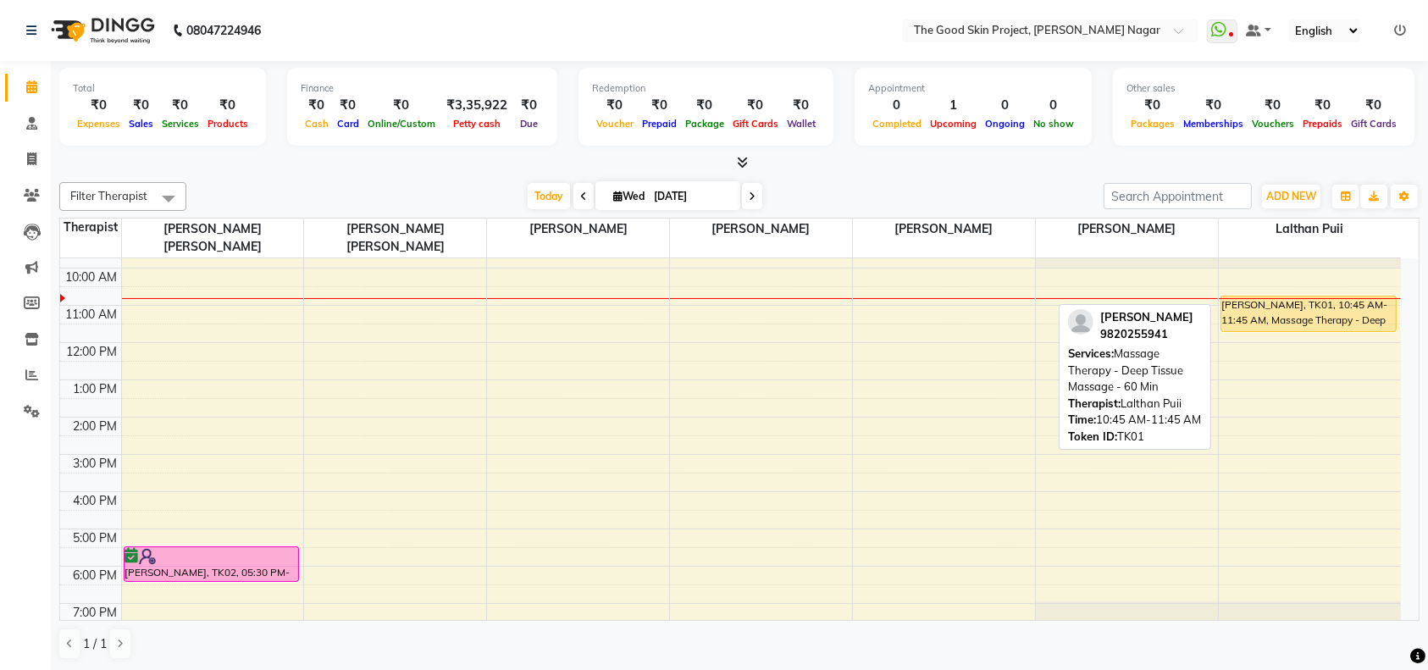
click at [1303, 296] on div "[PERSON_NAME], TK01, 10:45 AM-11:45 AM, Massage Therapy - Deep Tissue Massage -…" at bounding box center [1308, 313] width 174 height 35
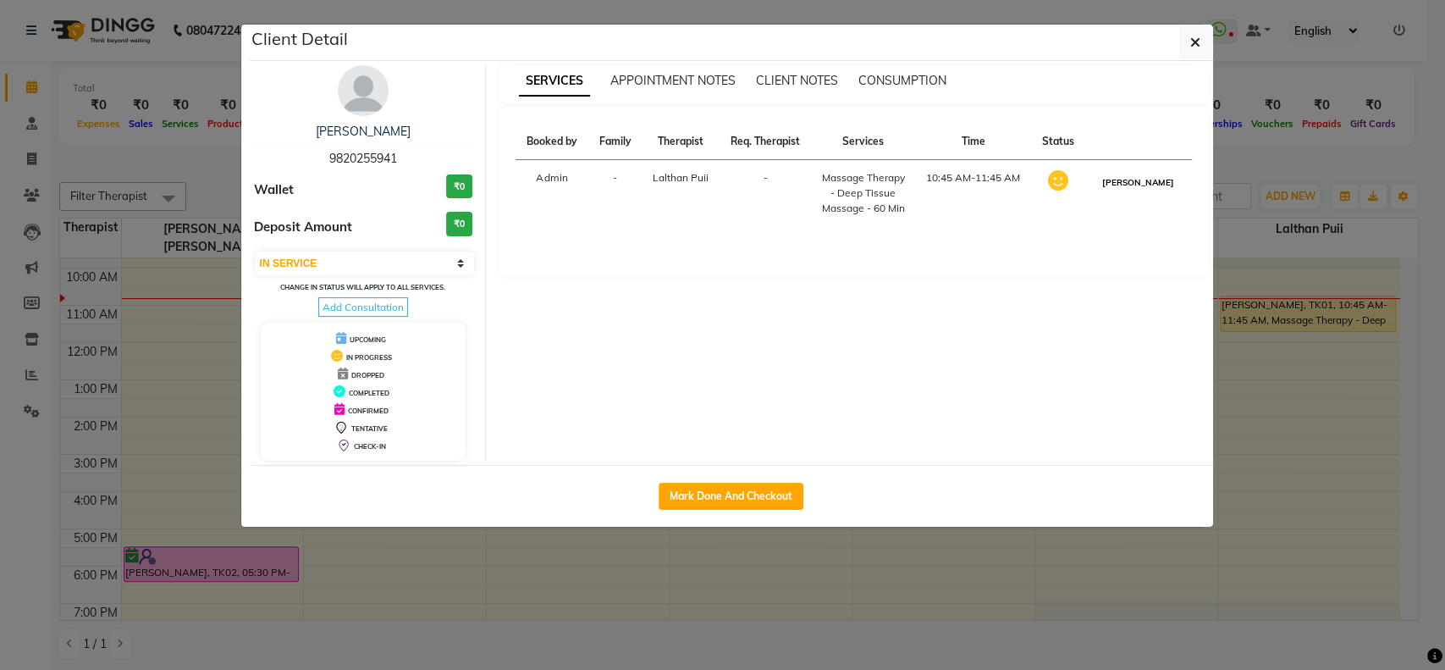
click at [1141, 174] on button "[PERSON_NAME]" at bounding box center [1138, 182] width 80 height 21
select select "3"
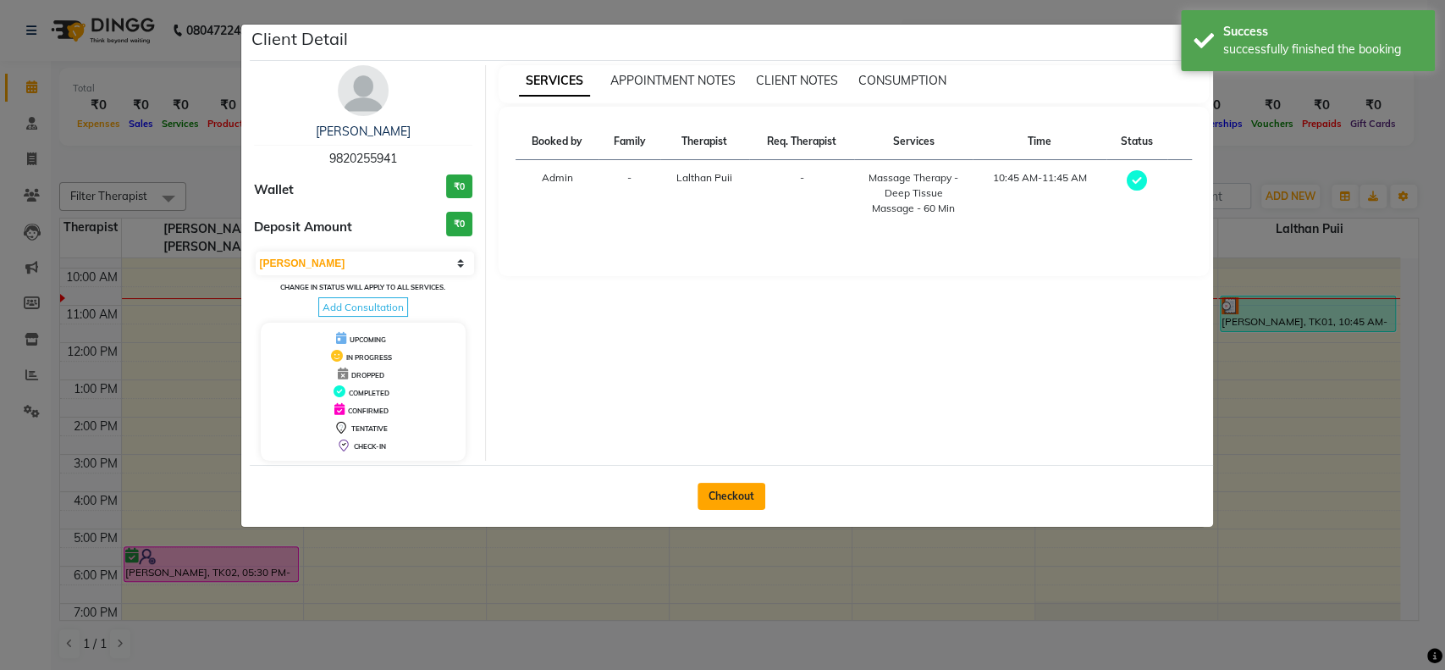
click at [727, 495] on button "Checkout" at bounding box center [732, 496] width 68 height 27
select select "service"
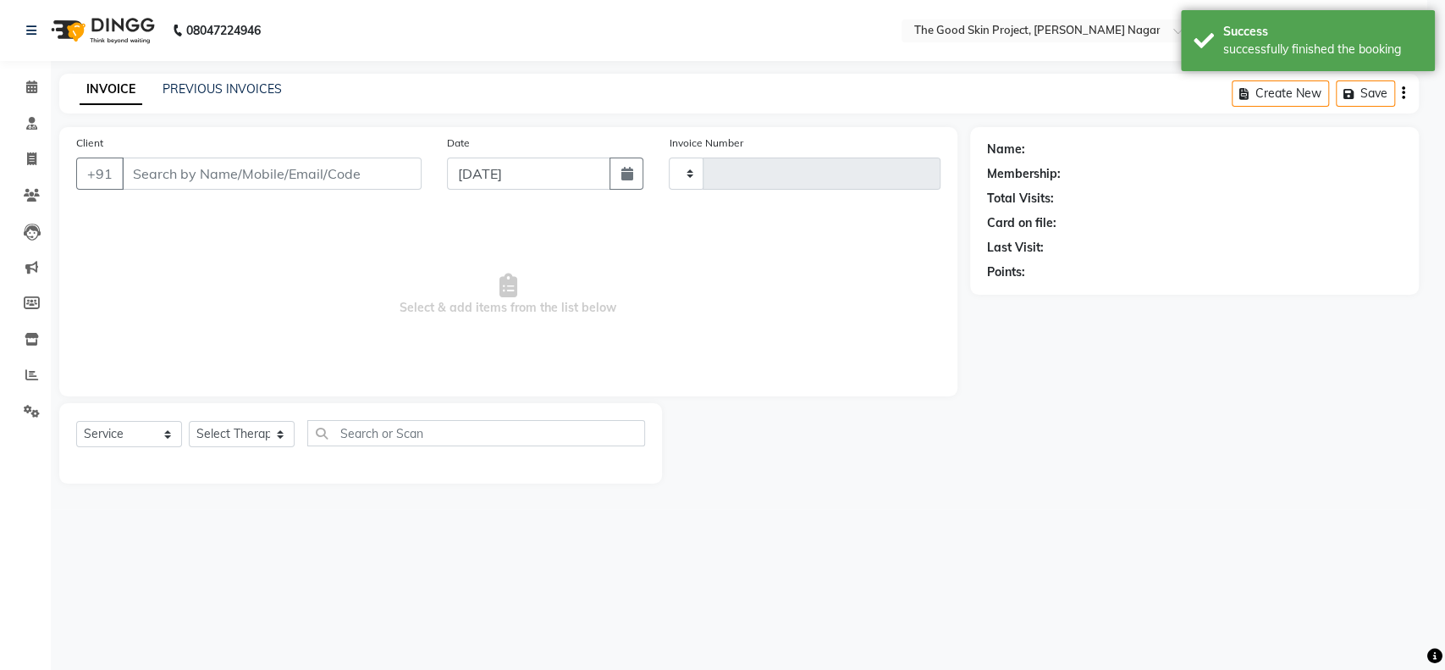
type input "0587"
select select "3005"
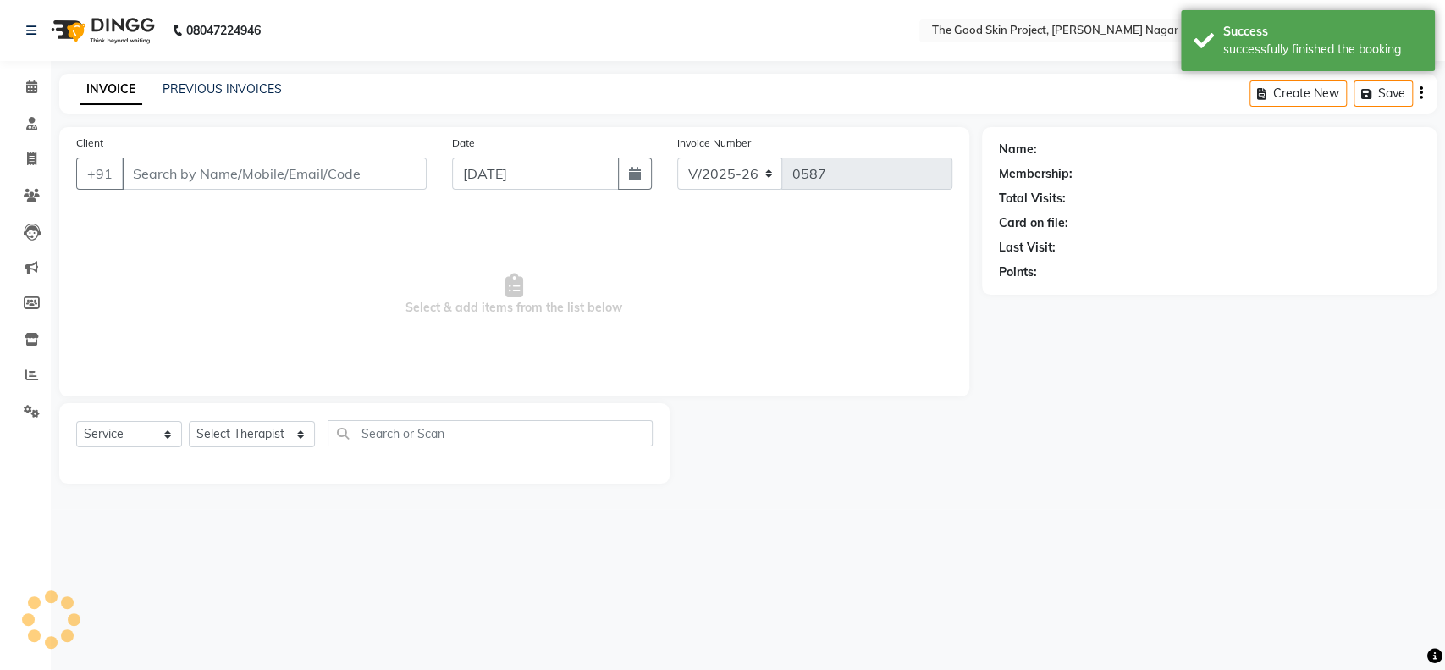
type input "9820255941"
select select "69127"
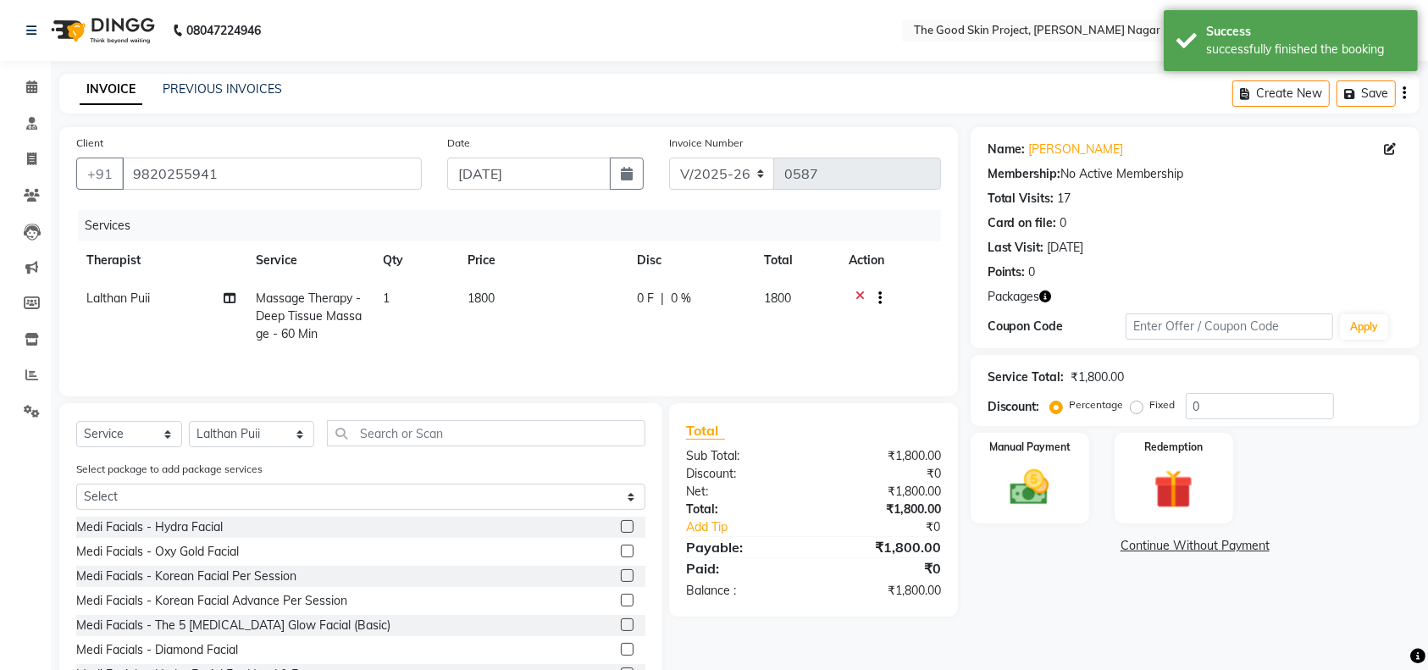
click at [860, 295] on icon at bounding box center [859, 300] width 9 height 21
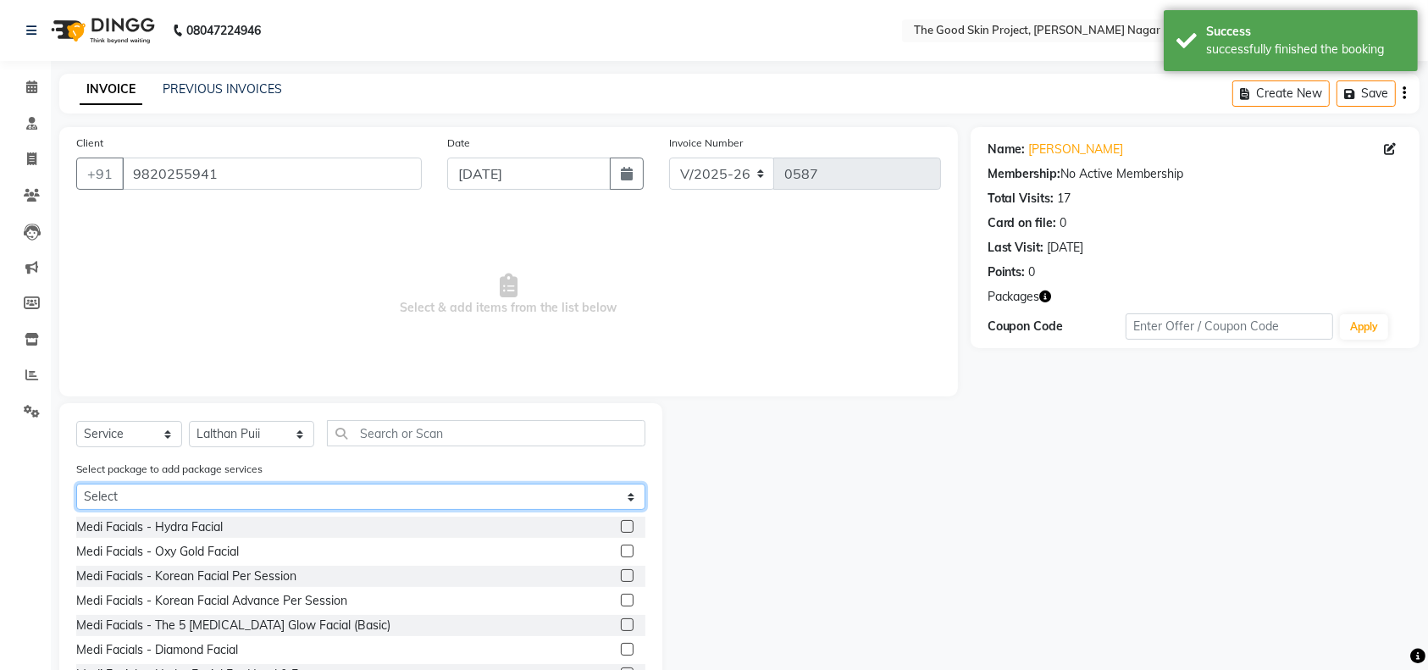
click at [637, 491] on select "Select 6+2 DEEP TISSUE (60 MINS)" at bounding box center [360, 497] width 569 height 26
select select "1: Object"
click at [76, 484] on select "Select 6+2 DEEP TISSUE (60 MINS)" at bounding box center [360, 497] width 569 height 26
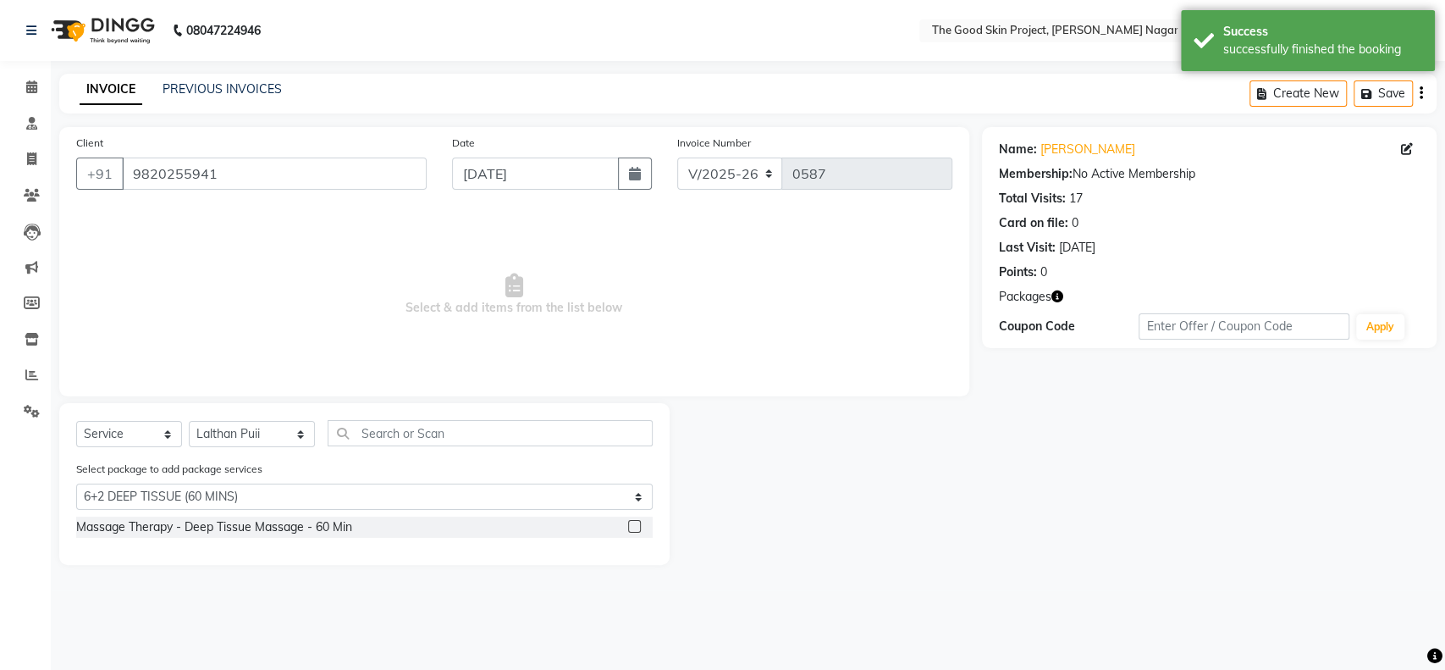
click at [635, 525] on label at bounding box center [634, 526] width 13 height 13
click at [635, 525] on input "checkbox" at bounding box center [633, 527] width 11 height 11
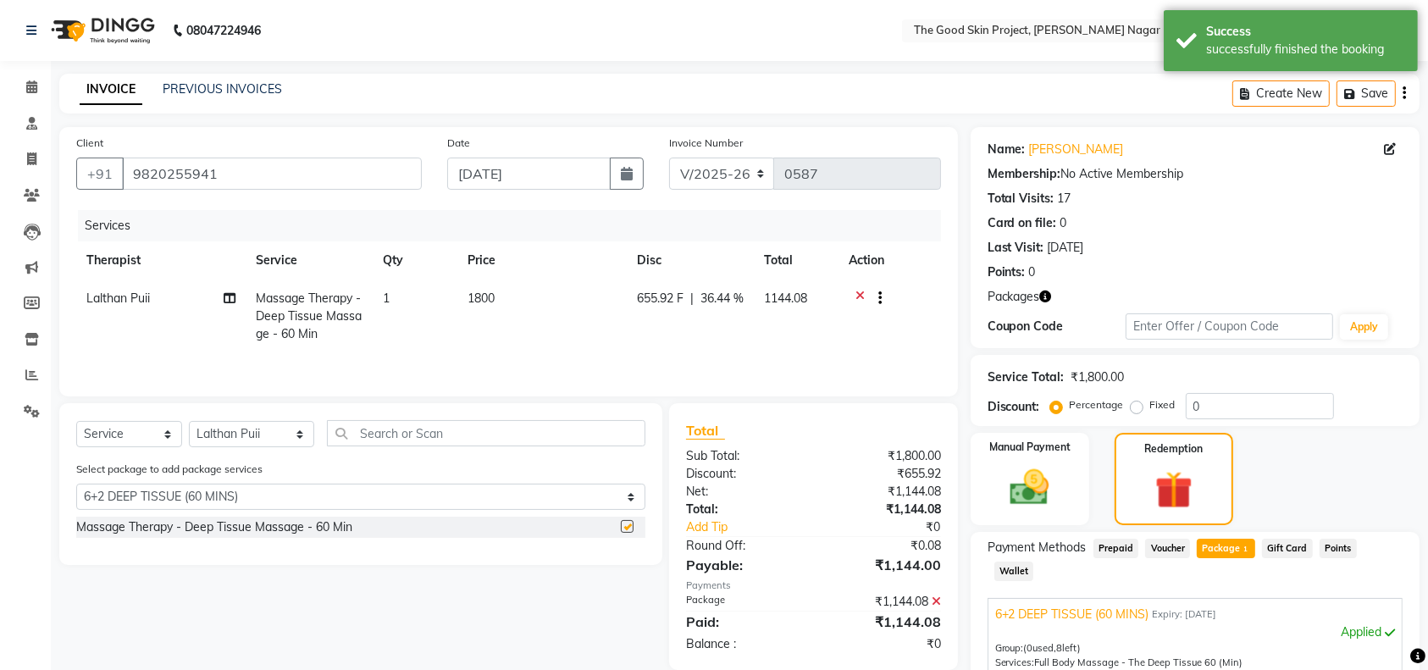
checkbox input "false"
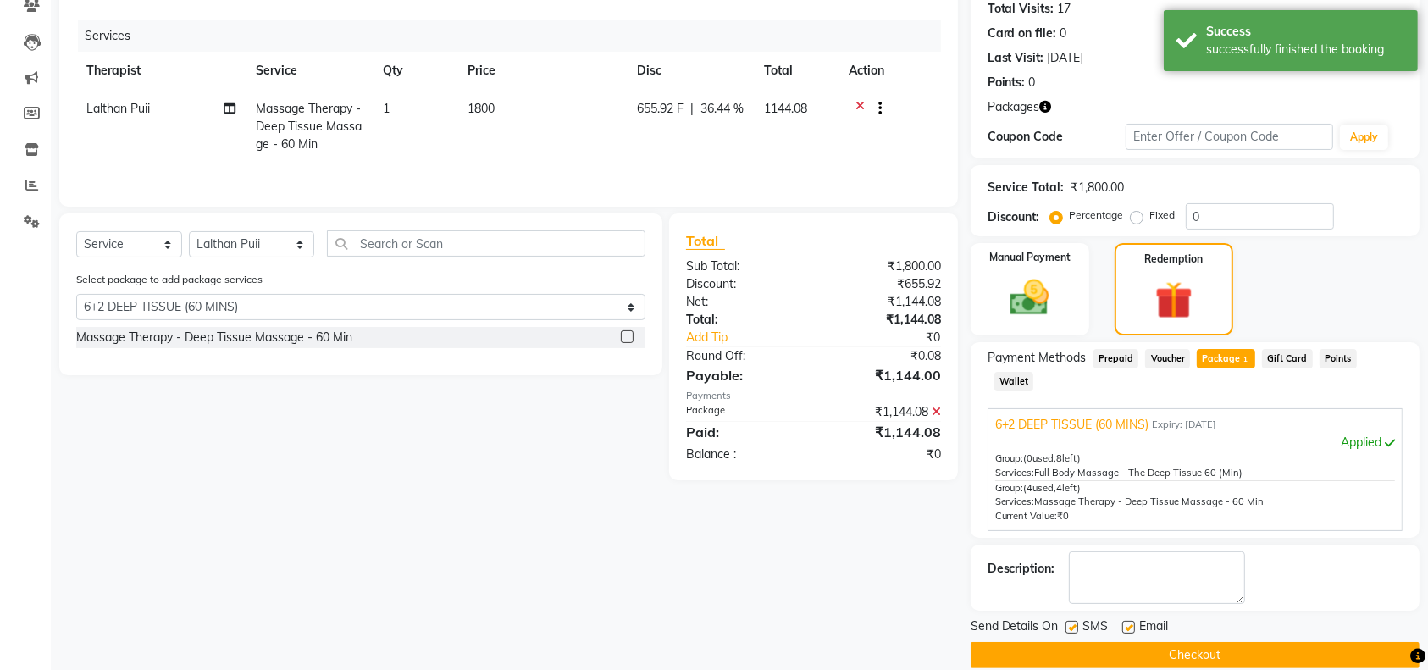
click at [1071, 621] on label at bounding box center [1071, 627] width 13 height 13
click at [1071, 622] on input "checkbox" at bounding box center [1070, 627] width 11 height 11
checkbox input "false"
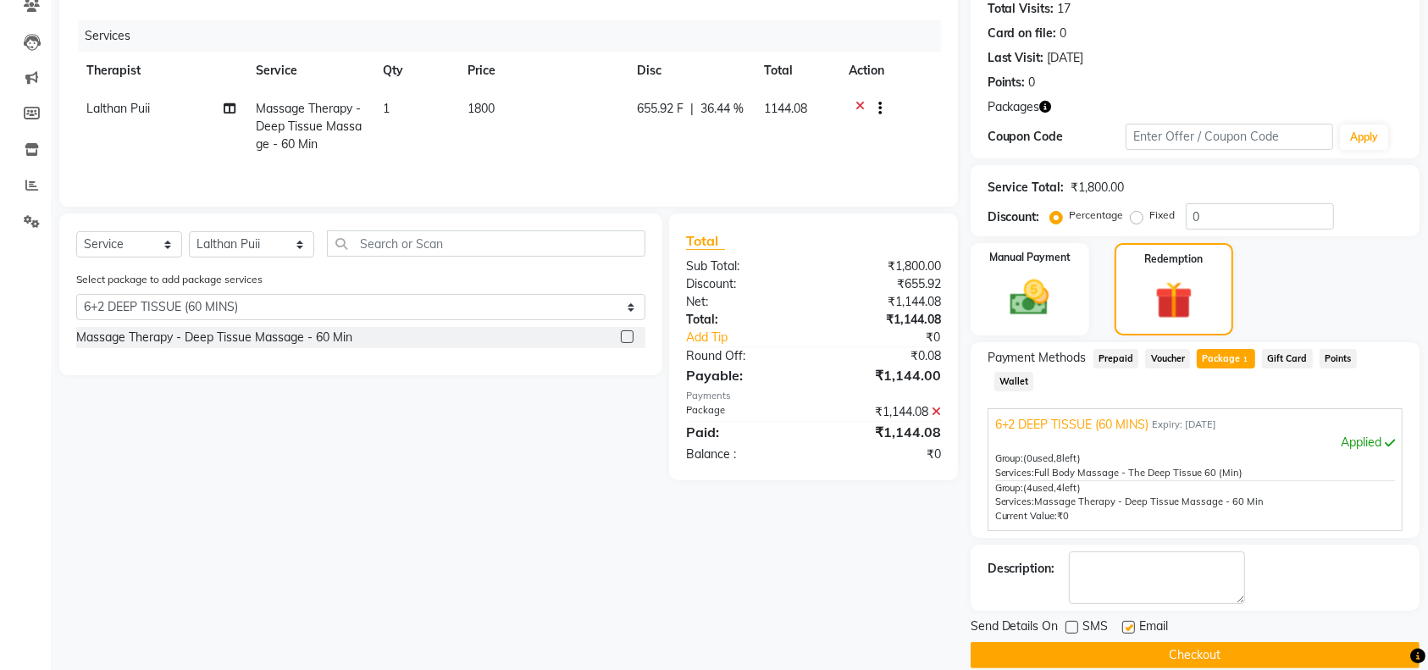
click at [1130, 621] on label at bounding box center [1128, 627] width 13 height 13
click at [1130, 622] on input "checkbox" at bounding box center [1127, 627] width 11 height 11
checkbox input "false"
click at [1140, 631] on button "Checkout" at bounding box center [1194, 655] width 449 height 26
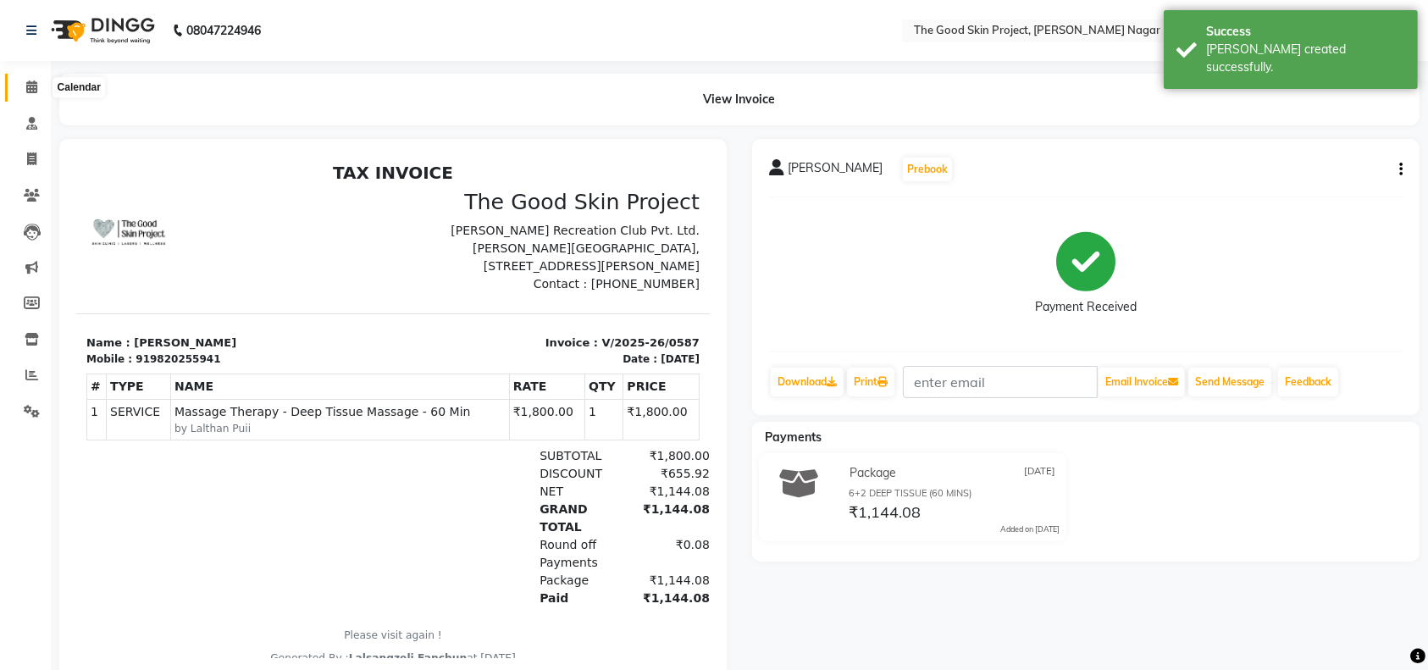
click at [33, 86] on icon at bounding box center [31, 86] width 11 height 13
